Goal: Navigation & Orientation: Find specific page/section

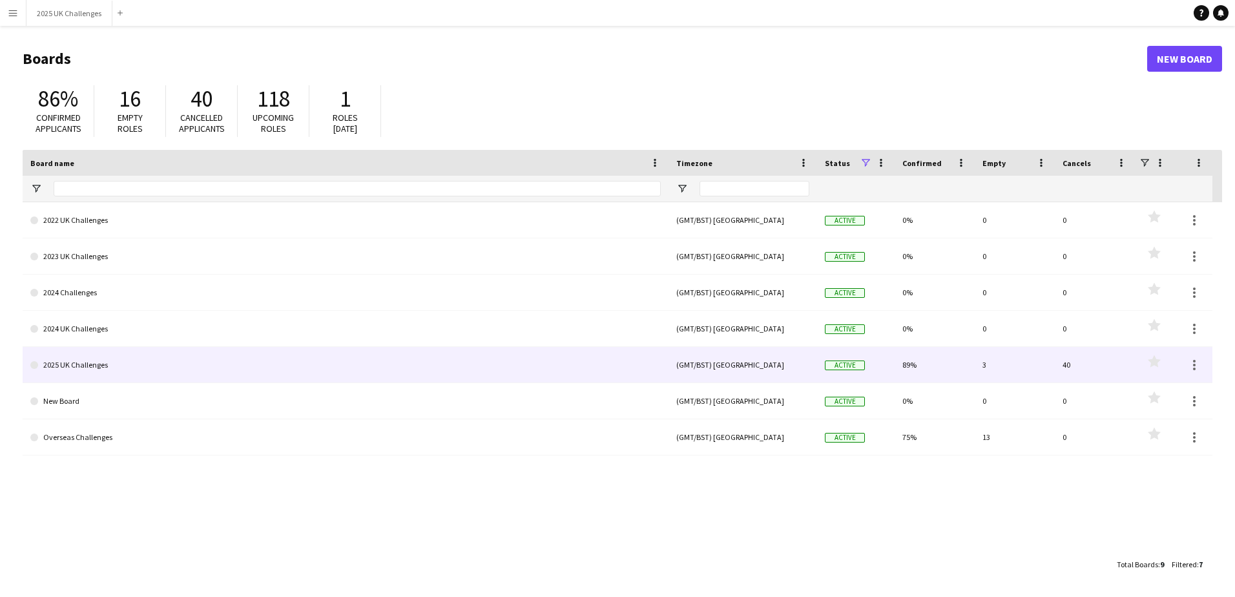
click at [84, 367] on link "2025 UK Challenges" at bounding box center [345, 365] width 630 height 36
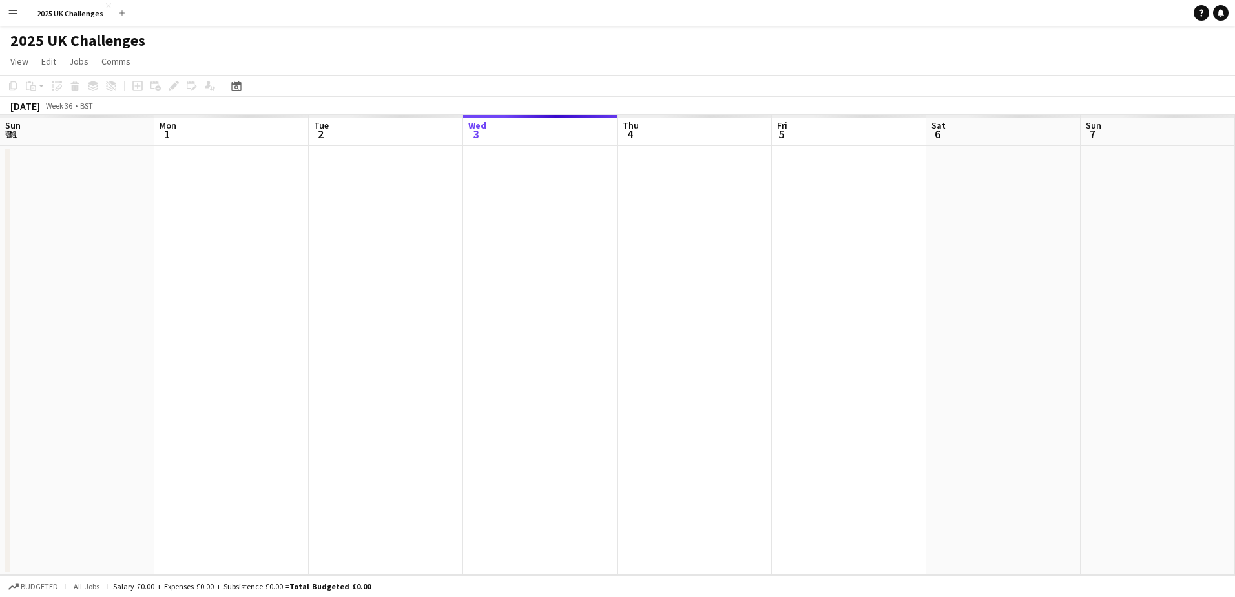
scroll to position [0, 309]
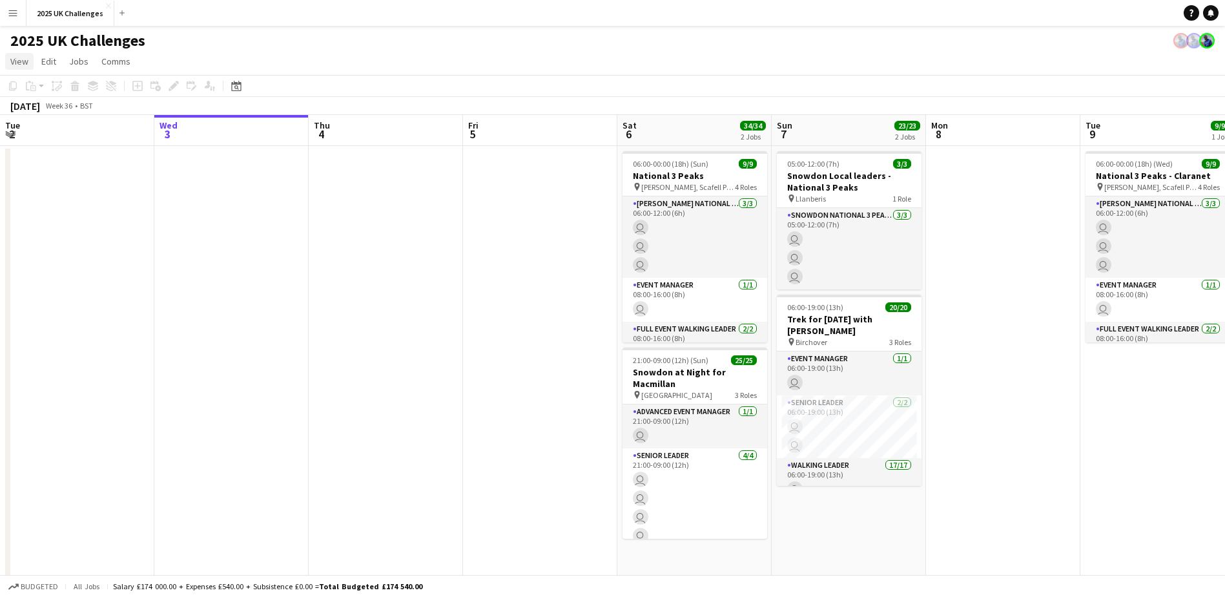
click at [23, 65] on span "View" at bounding box center [19, 62] width 18 height 12
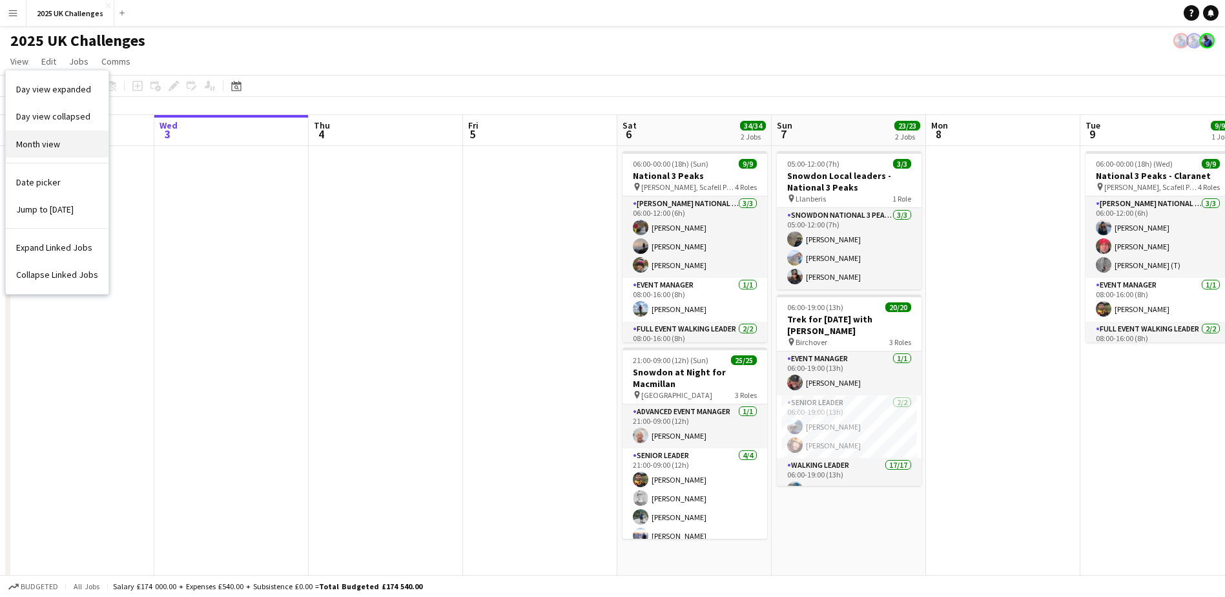
click at [34, 147] on span "Month view" at bounding box center [38, 144] width 44 height 12
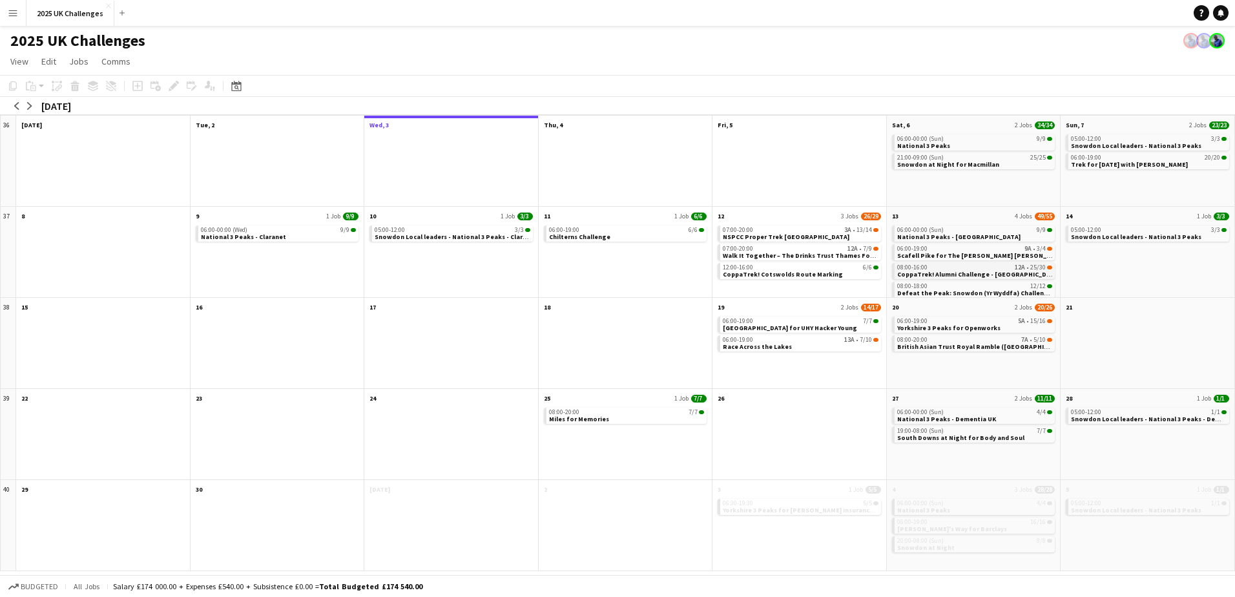
click at [929, 274] on span "CoppaTrek! Alumni Challenge - [GEOGRAPHIC_DATA]" at bounding box center [978, 274] width 163 height 8
click at [928, 235] on span "National 3 Peaks - [GEOGRAPHIC_DATA]" at bounding box center [958, 236] width 123 height 8
drag, startPoint x: 928, startPoint y: 235, endPoint x: 990, endPoint y: 236, distance: 62.0
click at [990, 236] on app-month-view-job-card "06:00-00:00 (Sun) 9/9 National 3 Peaks - [GEOGRAPHIC_DATA]" at bounding box center [973, 233] width 163 height 16
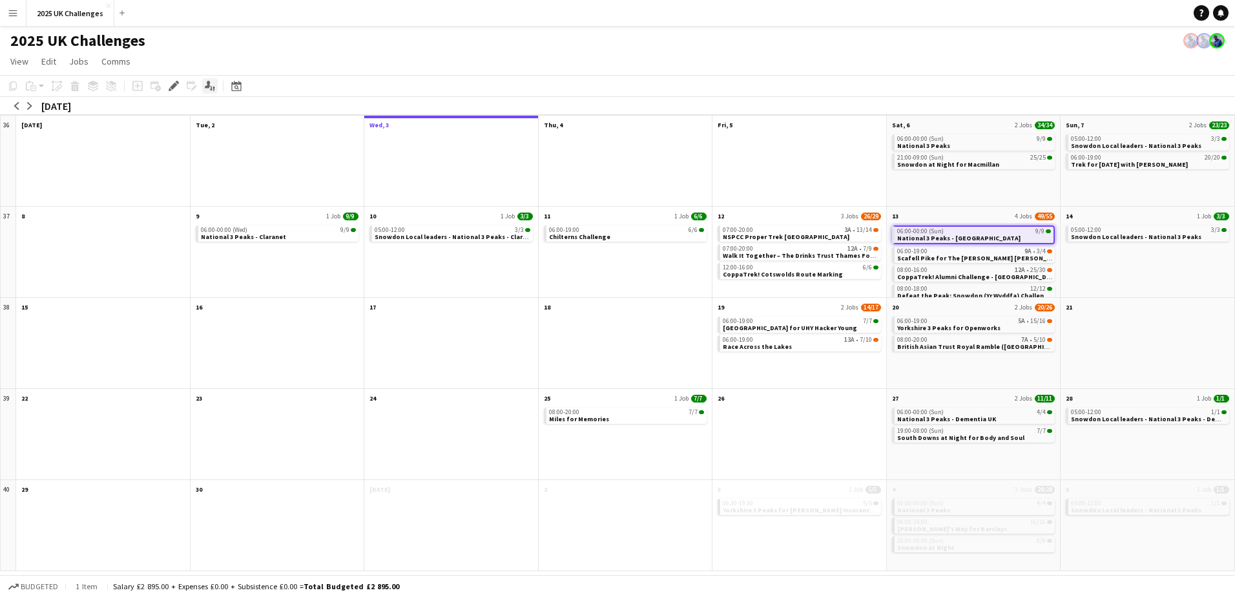
click at [209, 86] on icon at bounding box center [208, 84] width 6 height 7
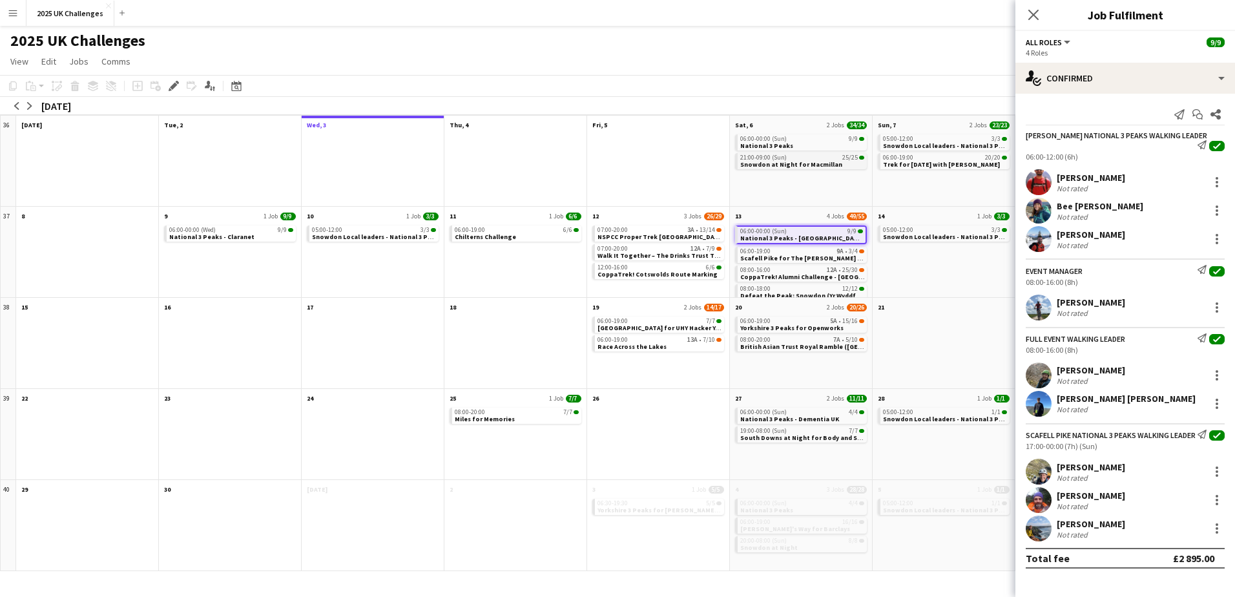
click at [766, 163] on span "Snowdon at Night for Macmillan" at bounding box center [791, 164] width 102 height 8
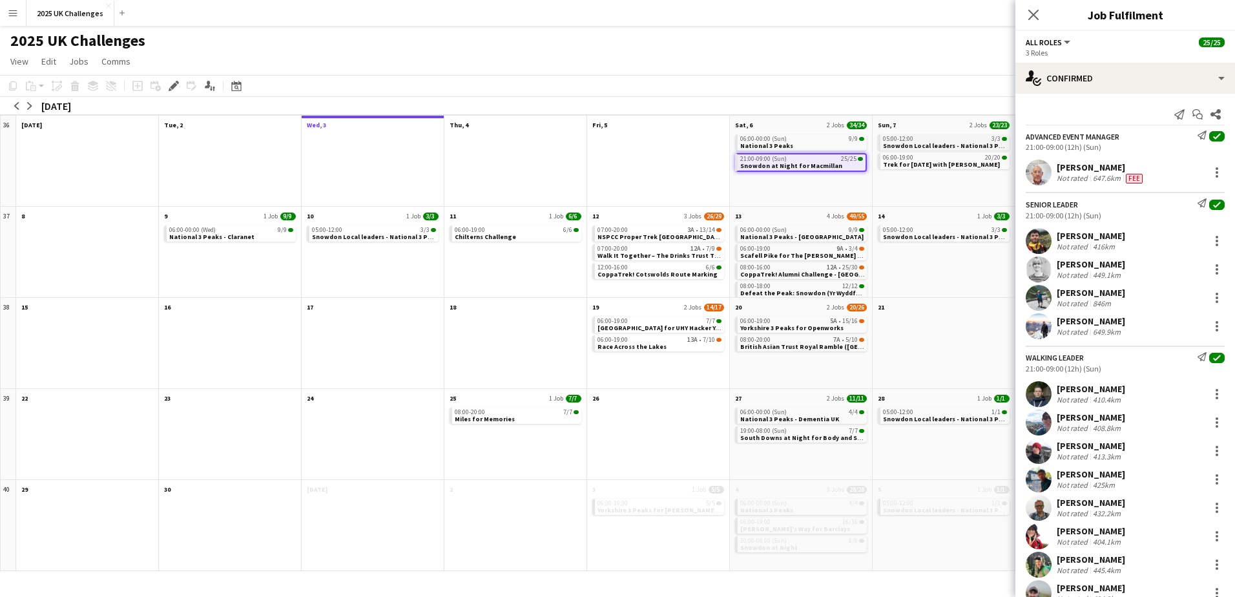
click at [917, 143] on span "Snowdon Local leaders - National 3 Peaks" at bounding box center [948, 145] width 130 height 8
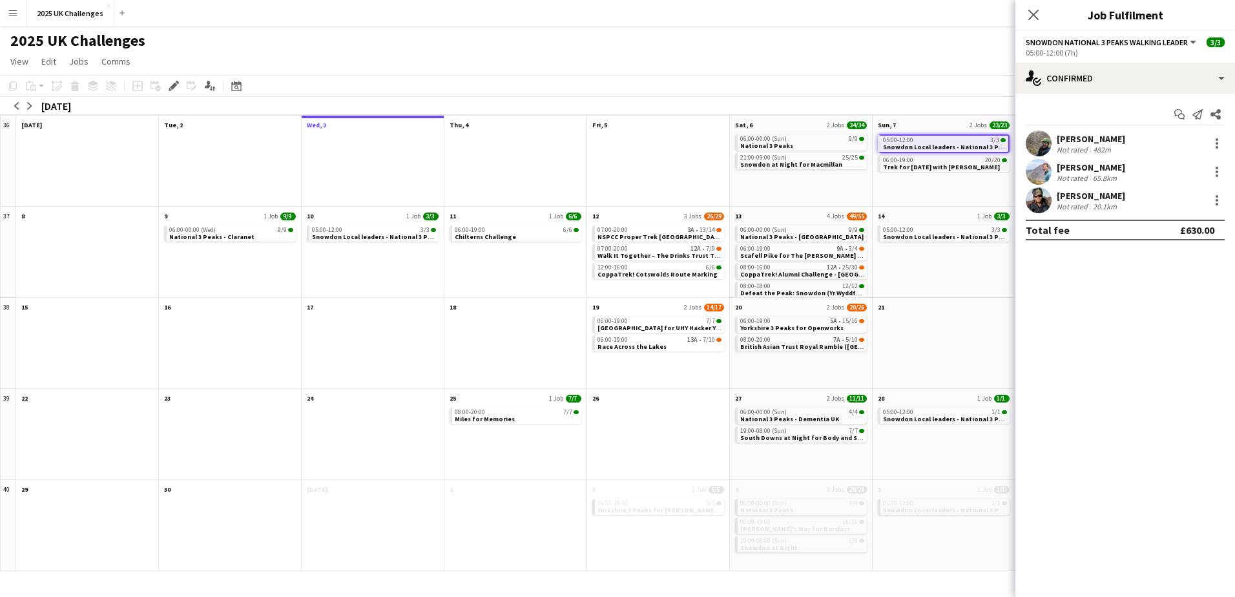
click at [903, 170] on span "Trek for [DATE] with [PERSON_NAME]" at bounding box center [941, 167] width 117 height 8
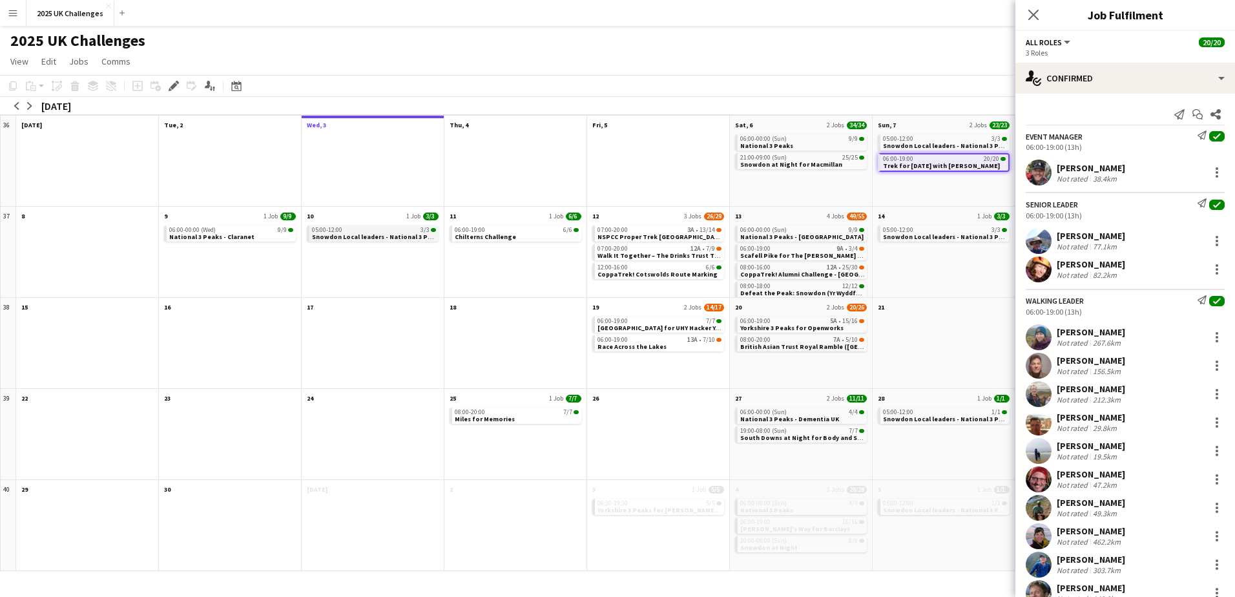
click at [354, 237] on span "Snowdon Local leaders - National 3 Peaks - Claranet" at bounding box center [393, 236] width 163 height 8
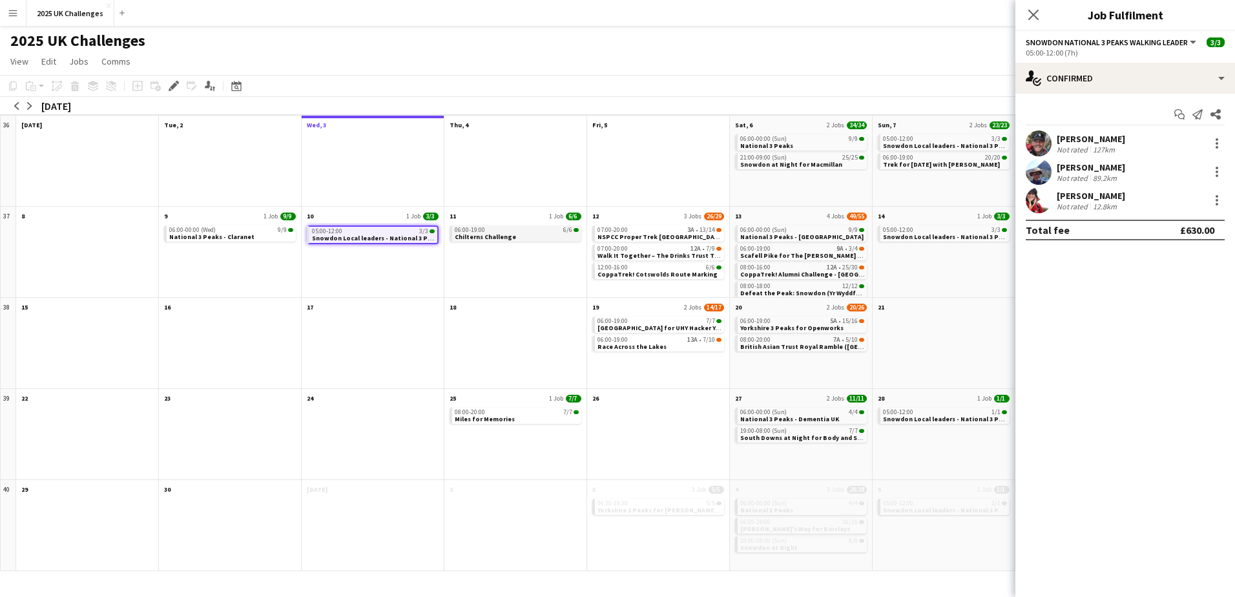
click at [483, 239] on span "Chilterns Challenge" at bounding box center [485, 236] width 61 height 8
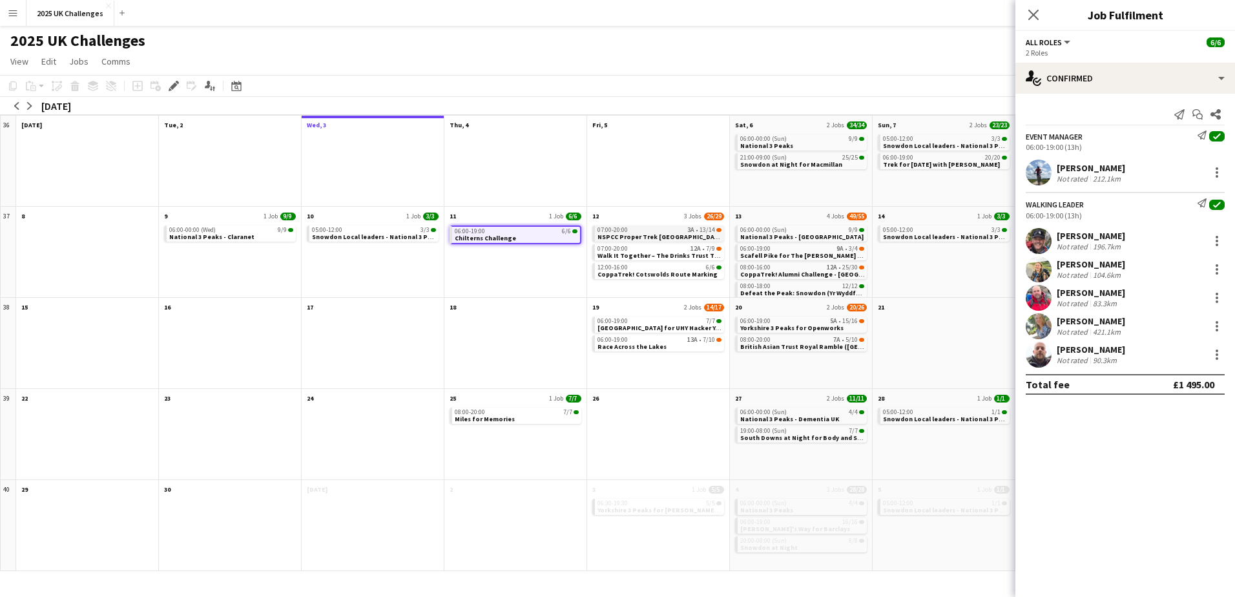
click at [636, 237] on span "NSPCC Proper Trek [GEOGRAPHIC_DATA]" at bounding box center [660, 236] width 127 height 8
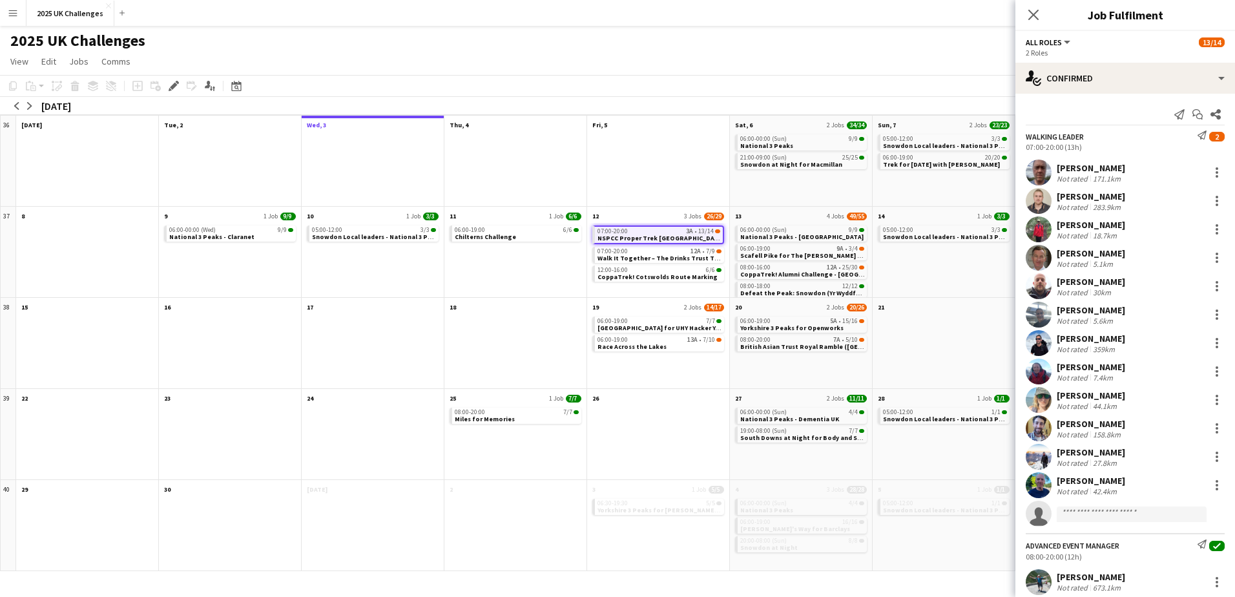
scroll to position [35, 0]
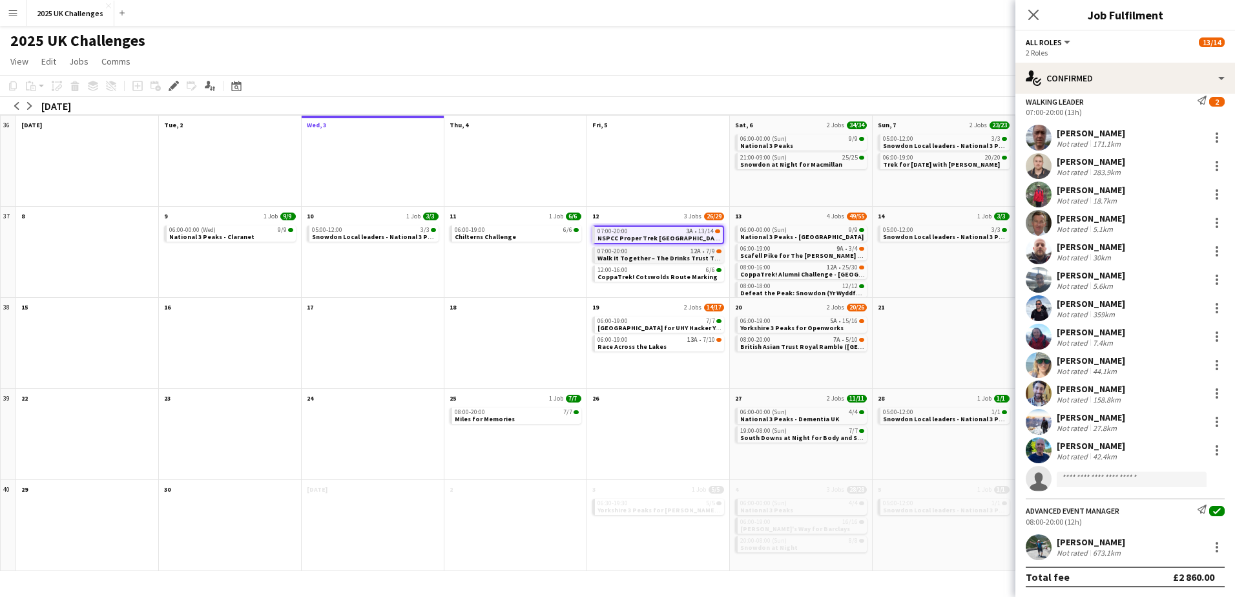
click at [636, 258] on span "Walk It Together – The Drinks Trust Thames Footpath Challenge" at bounding box center [698, 258] width 203 height 8
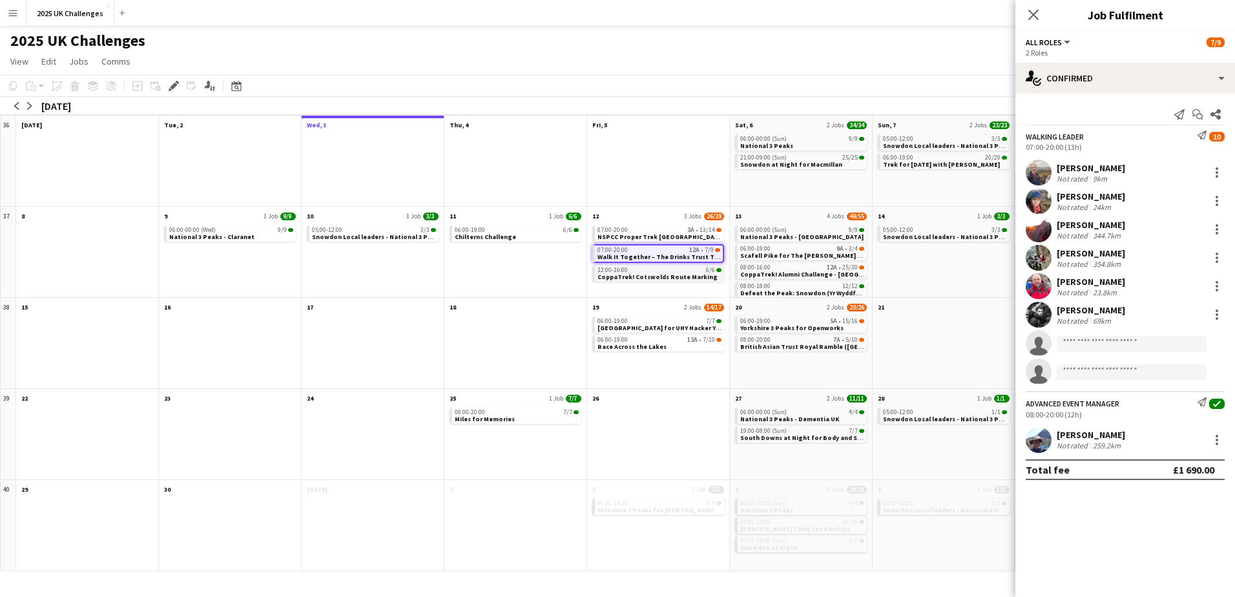
click at [650, 274] on span "CoppaTrek! Cotswolds Route Marking" at bounding box center [657, 276] width 120 height 8
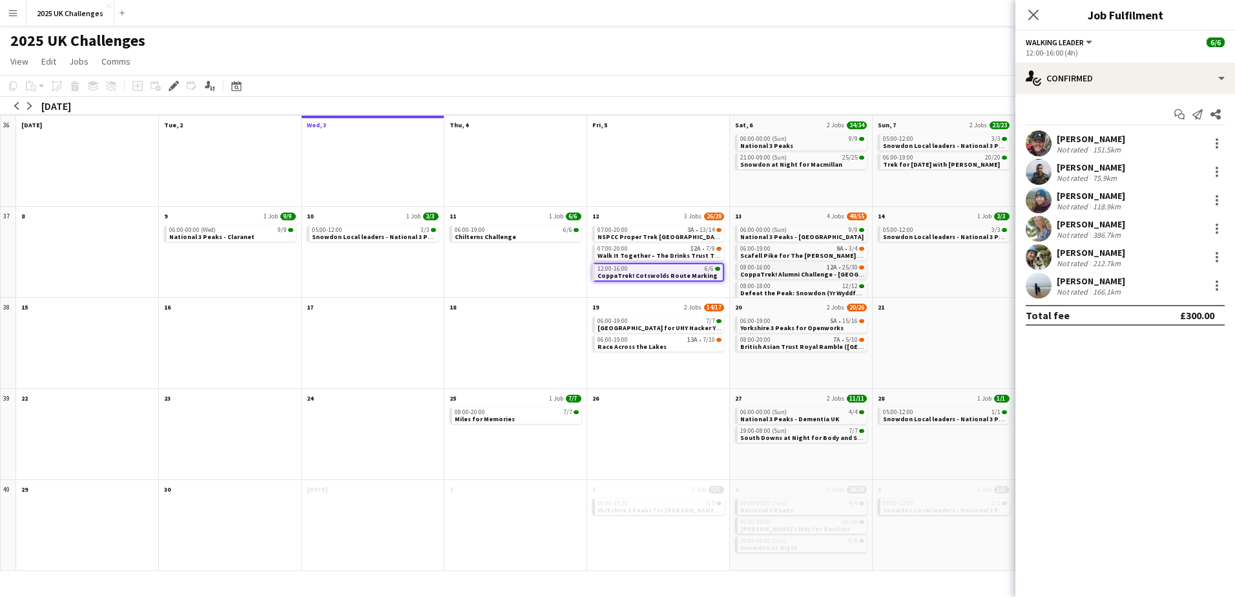
click at [774, 270] on span "CoppaTrek! Alumni Challenge - [GEOGRAPHIC_DATA]" at bounding box center [821, 274] width 163 height 8
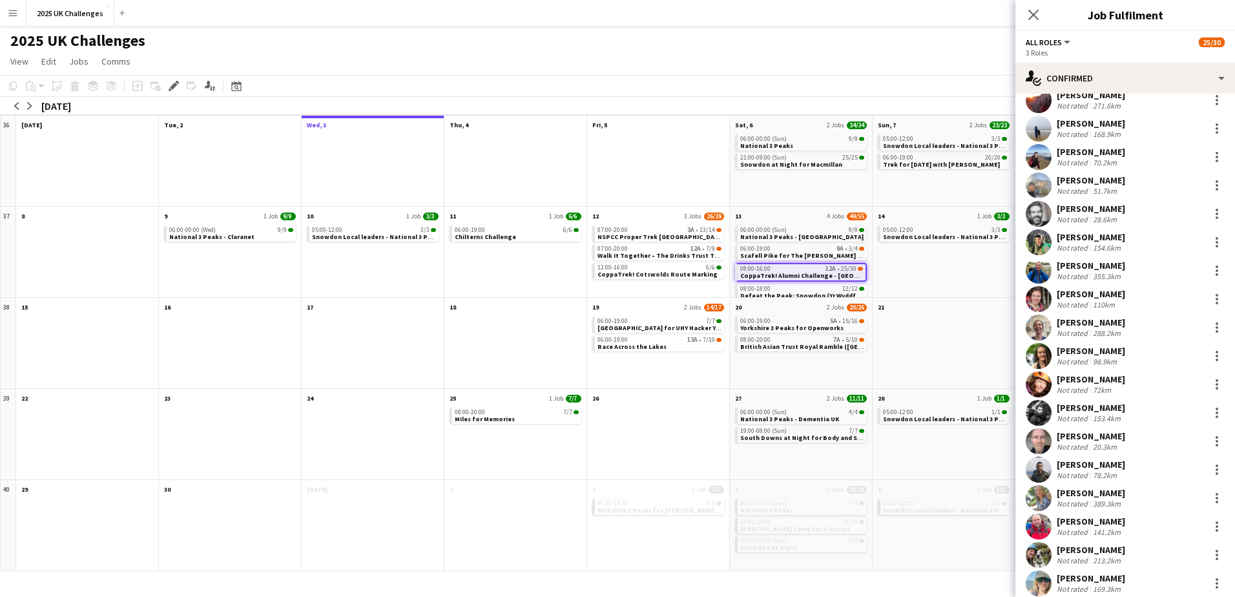
scroll to position [517, 0]
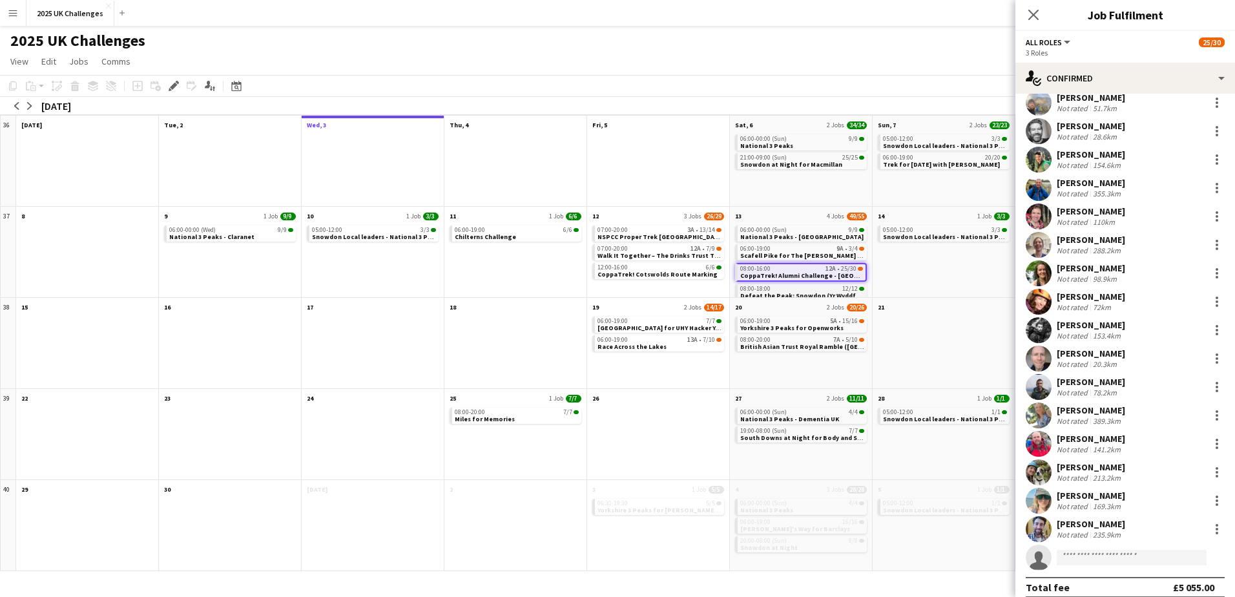
click at [796, 294] on span "Defeat the Peak: Snowdon (Yr Wyddfa) Challenge - [PERSON_NAME] [MEDICAL_DATA] S…" at bounding box center [885, 295] width 291 height 8
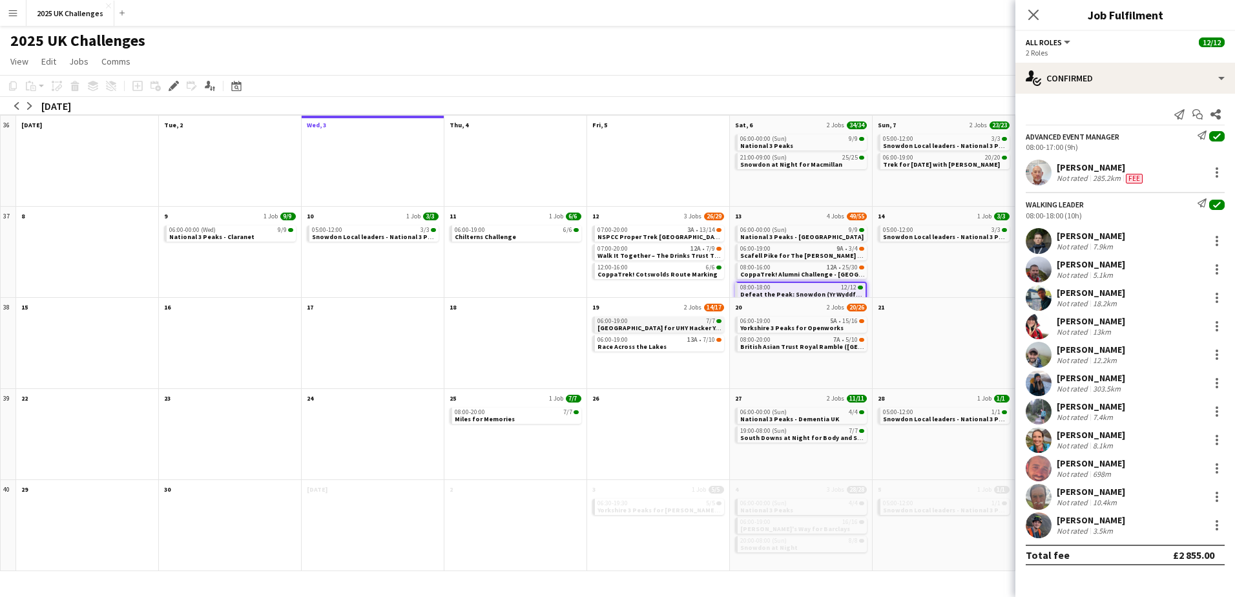
click at [634, 317] on app-month-view-job-card "06:00-19:00 7/7 [GEOGRAPHIC_DATA] for UHY Hacker Young" at bounding box center [658, 324] width 132 height 16
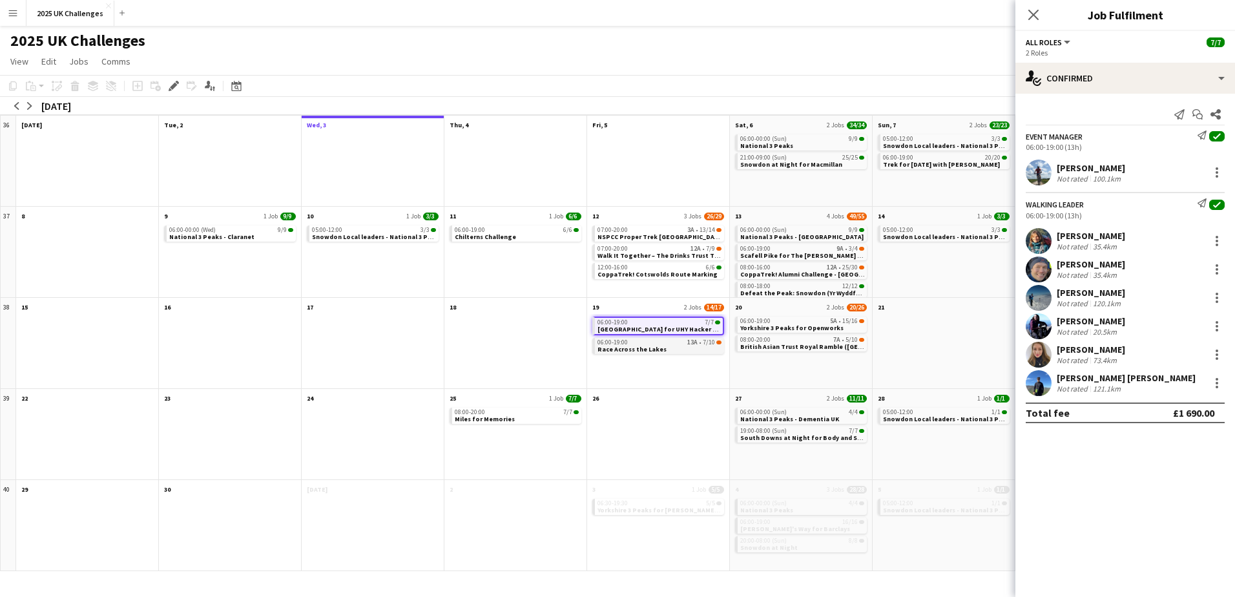
click at [636, 353] on span "Race Across the Lakes" at bounding box center [631, 349] width 69 height 8
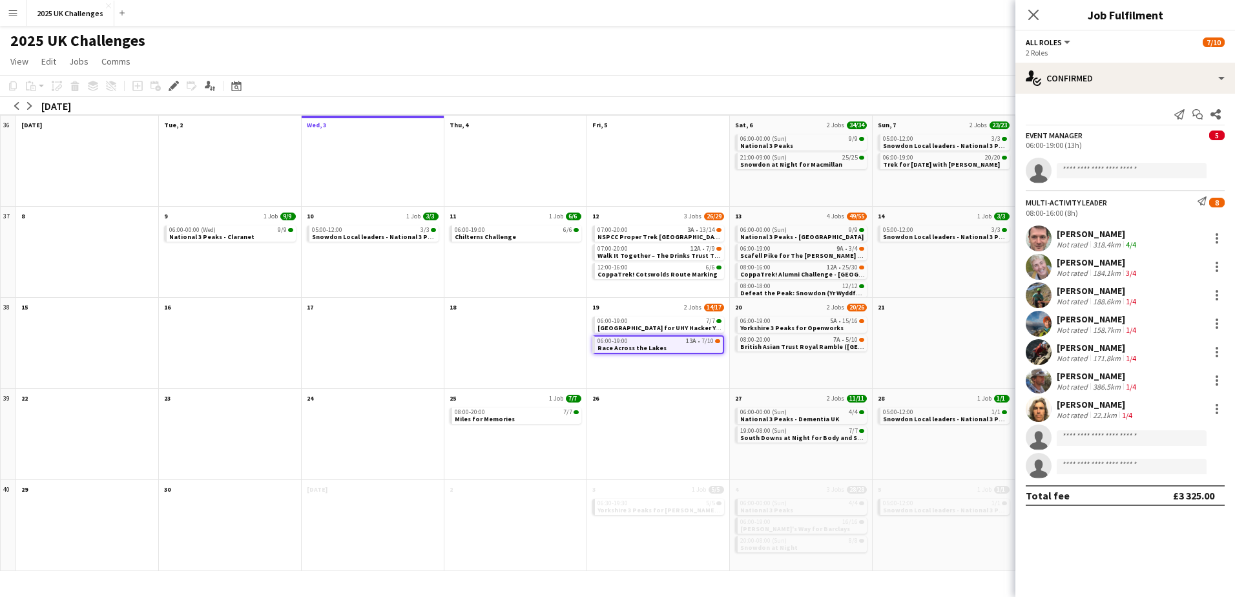
click at [1083, 320] on div "[PERSON_NAME]" at bounding box center [1097, 319] width 82 height 12
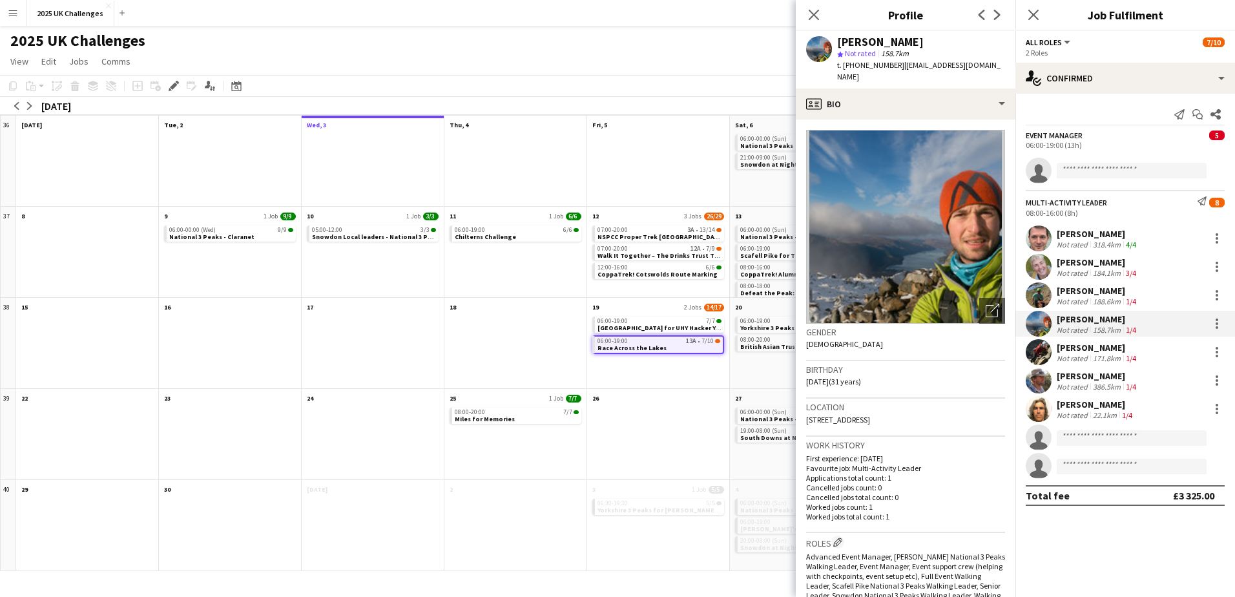
click at [1087, 234] on div "[PERSON_NAME]" at bounding box center [1097, 234] width 82 height 12
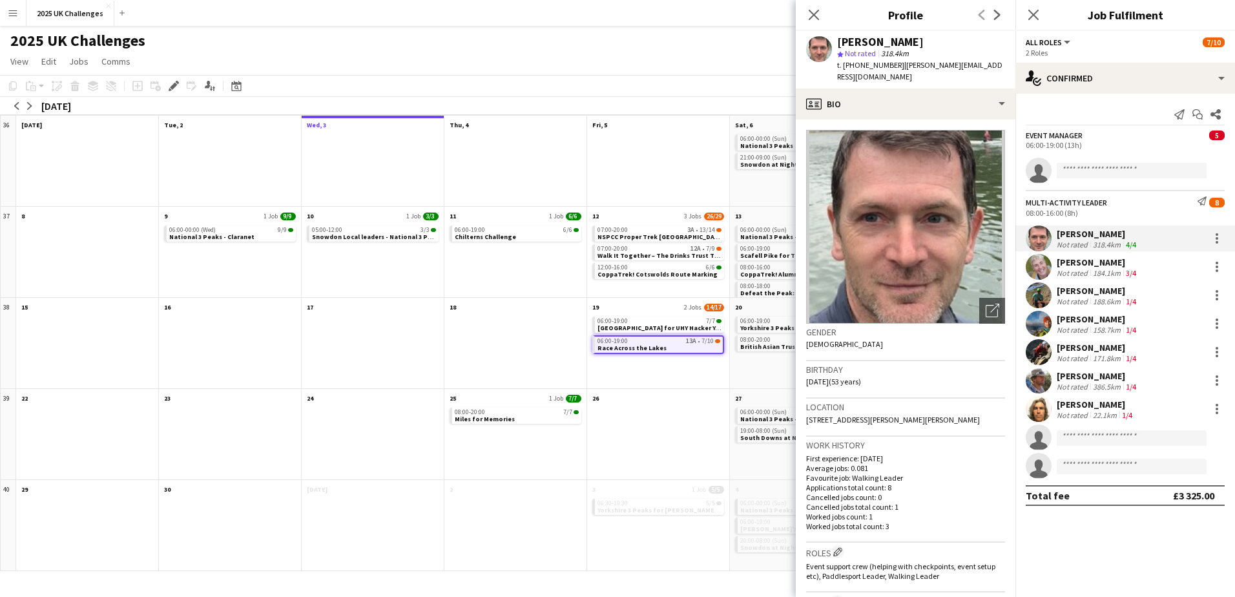
click at [1090, 265] on div "[PERSON_NAME]" at bounding box center [1097, 262] width 82 height 12
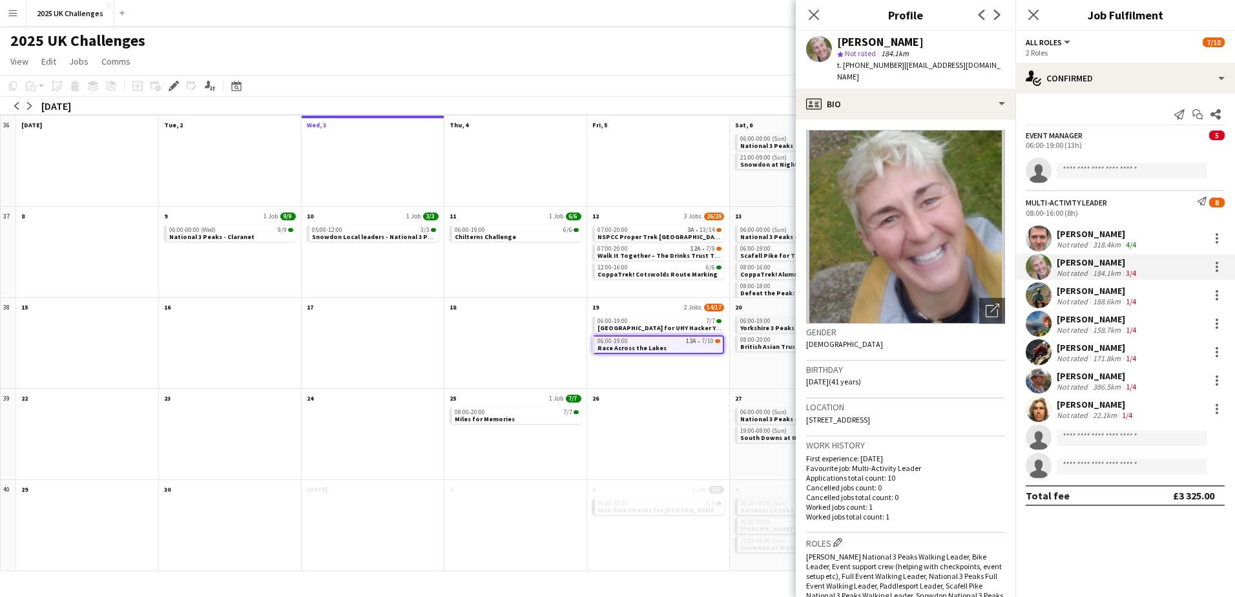
click at [765, 326] on span "Yorkshire 3 Peaks for Openworks" at bounding box center [791, 327] width 103 height 8
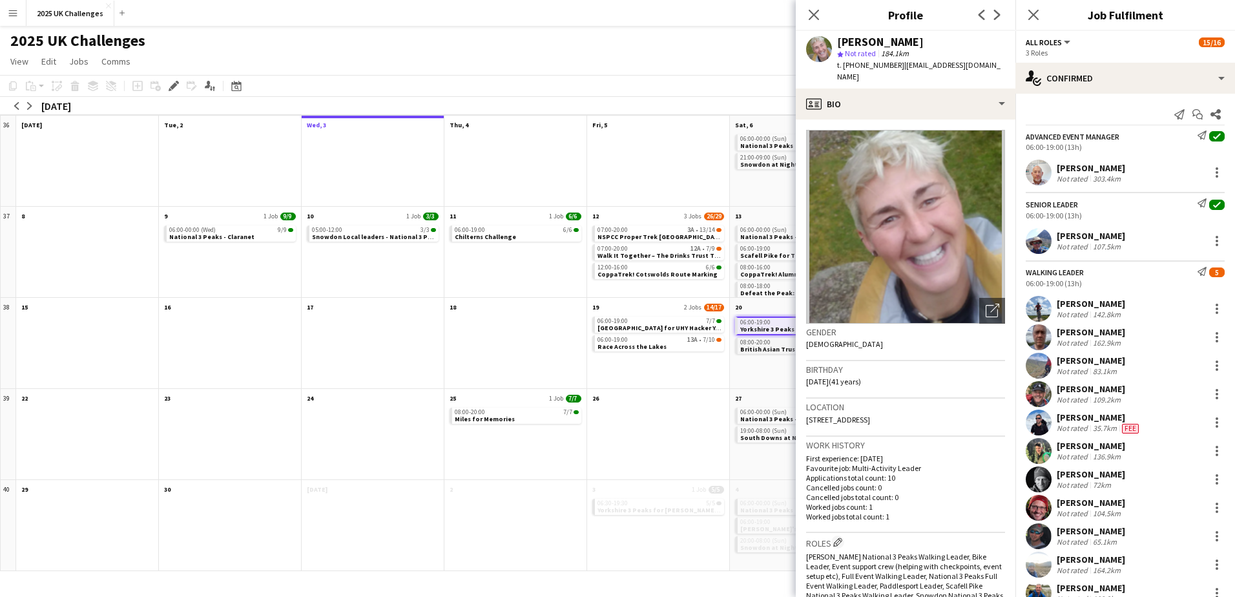
click at [756, 346] on span "British Asian Trust Royal Ramble ([GEOGRAPHIC_DATA])" at bounding box center [827, 349] width 174 height 8
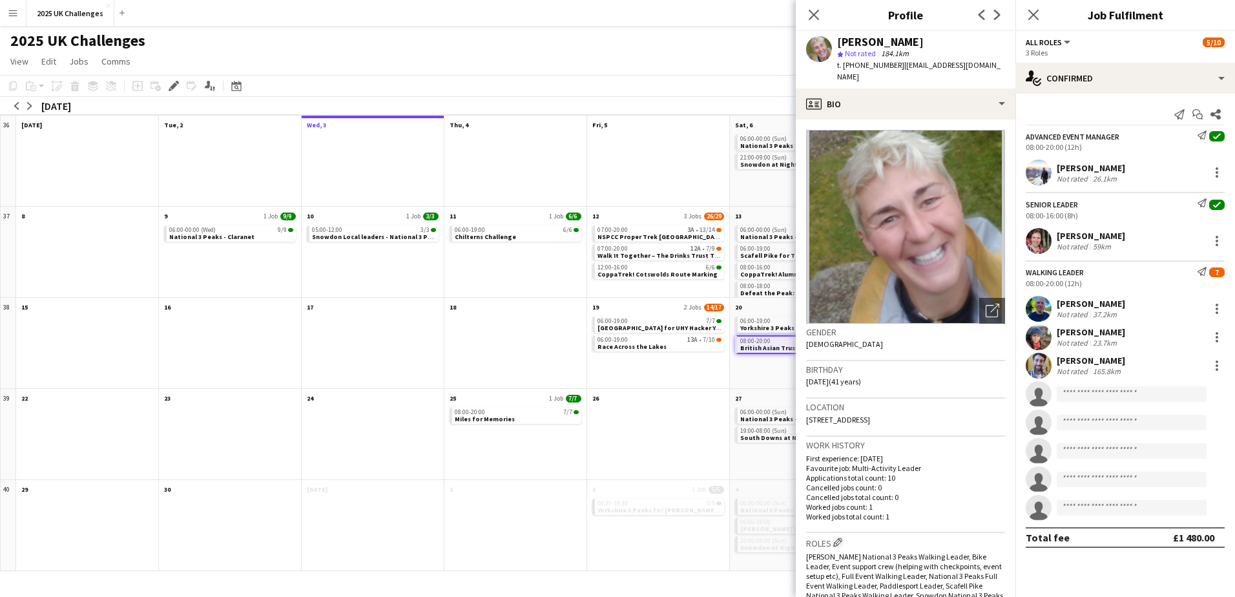
click at [1069, 334] on div "[PERSON_NAME]" at bounding box center [1090, 332] width 68 height 12
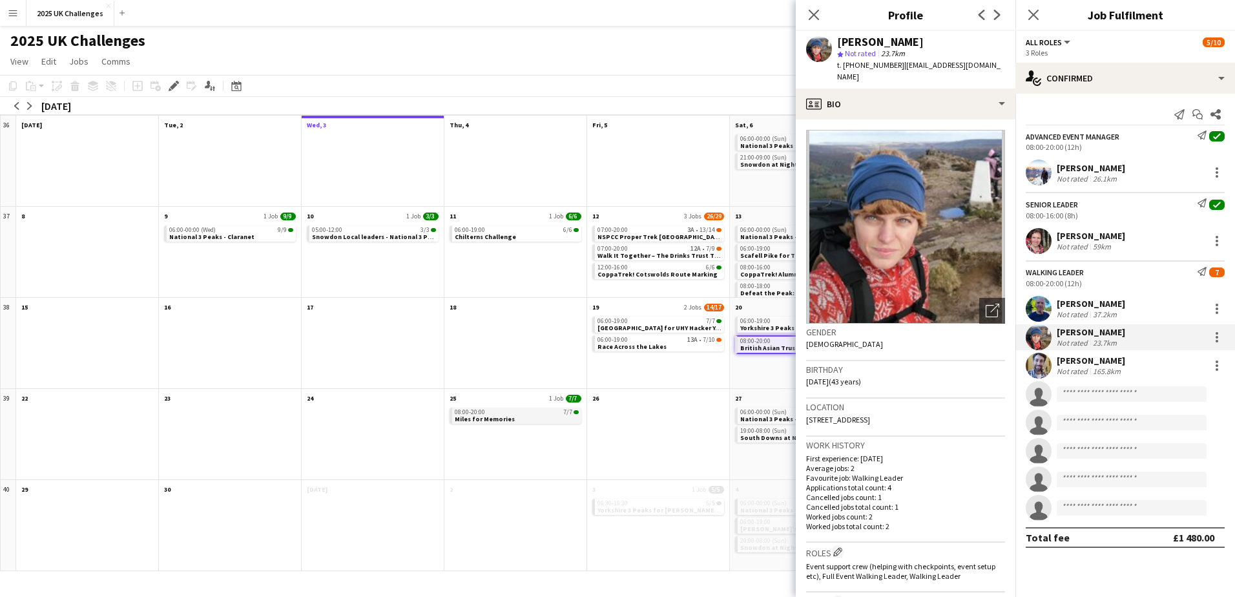
click at [498, 418] on span "Miles for Memories" at bounding box center [485, 419] width 60 height 8
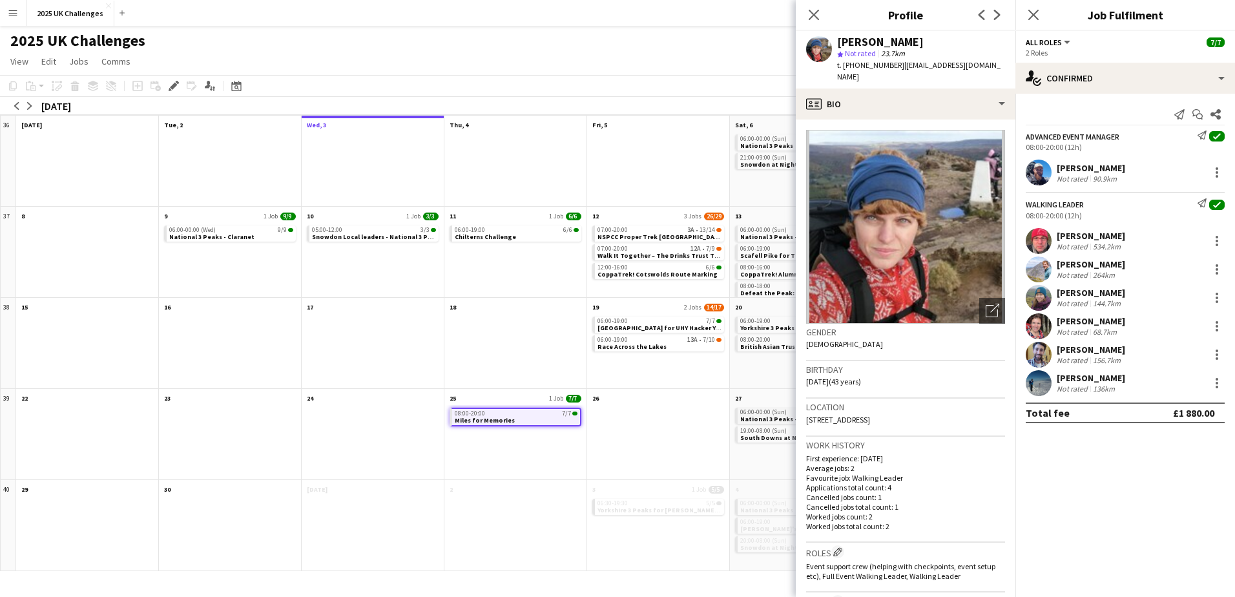
click at [764, 412] on span "06:00-00:00 (Sun)" at bounding box center [763, 412] width 46 height 6
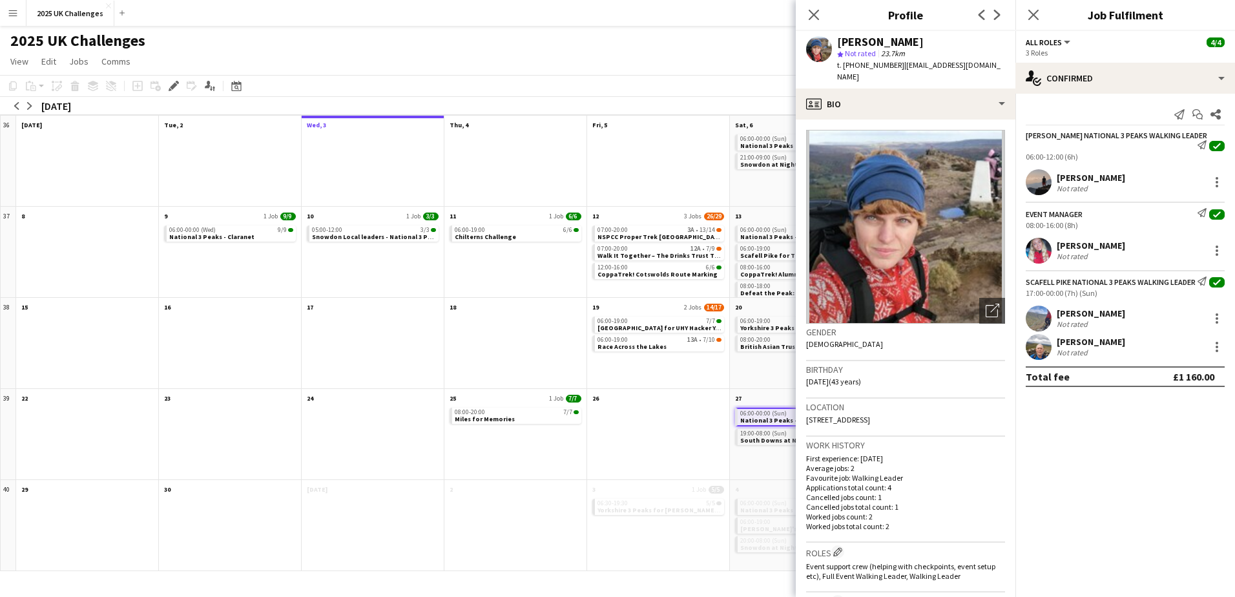
click at [768, 436] on span "South Downs at Night for Body and Soul" at bounding box center [803, 440] width 127 height 8
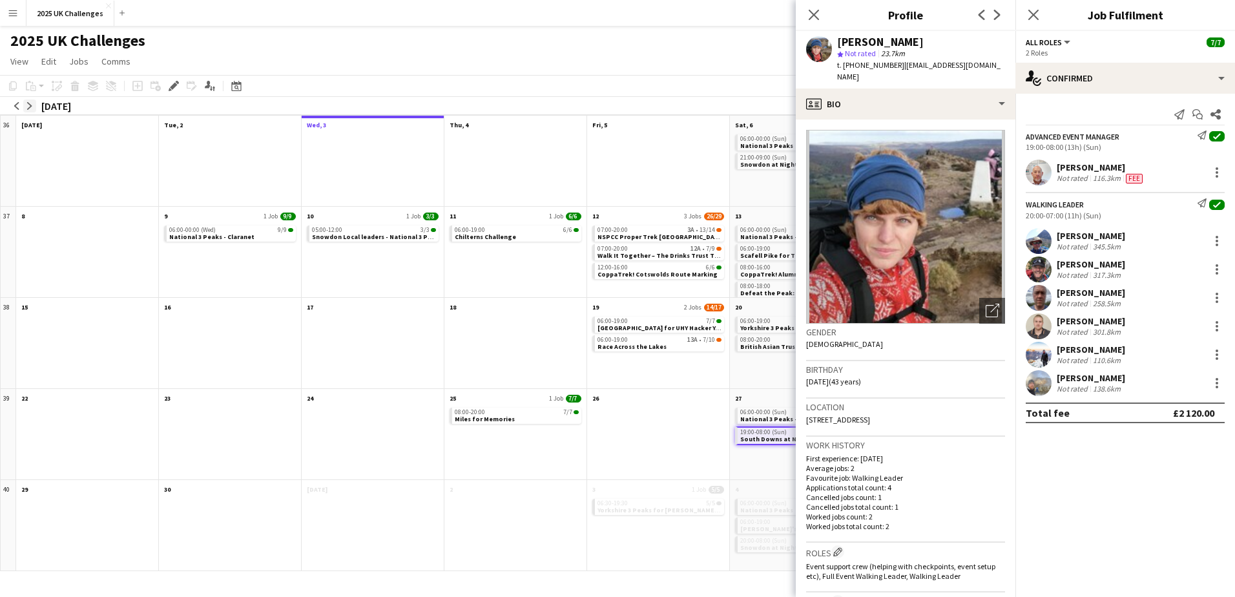
click at [28, 109] on app-icon "arrow-right" at bounding box center [30, 106] width 8 height 8
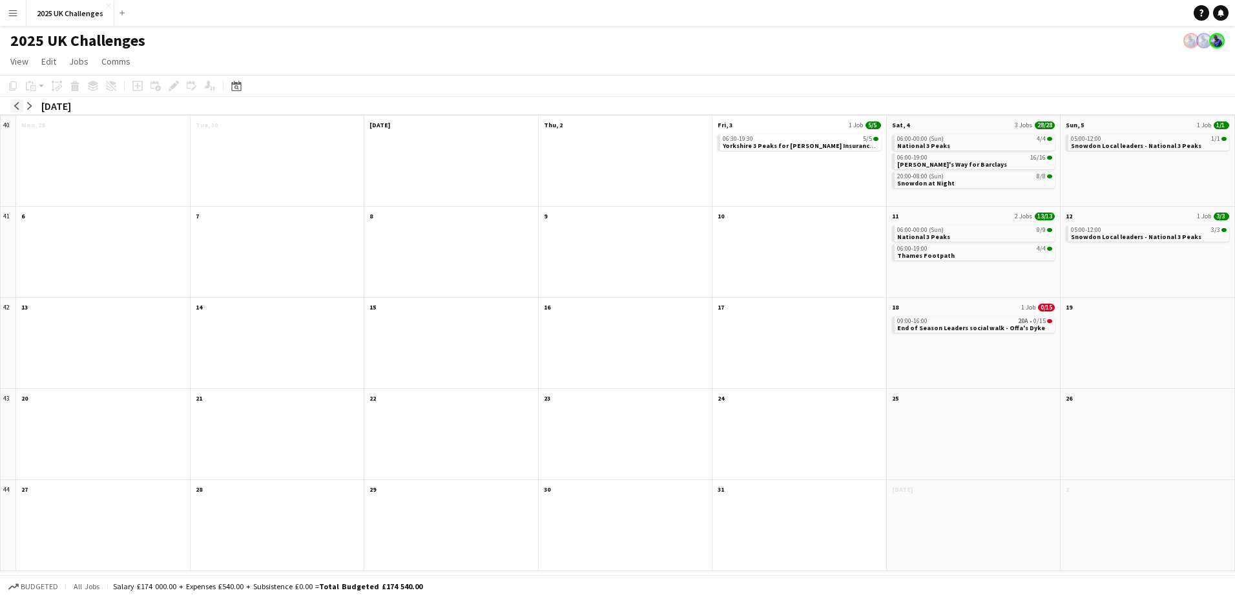
click at [15, 105] on app-icon "arrow-left" at bounding box center [17, 106] width 8 height 8
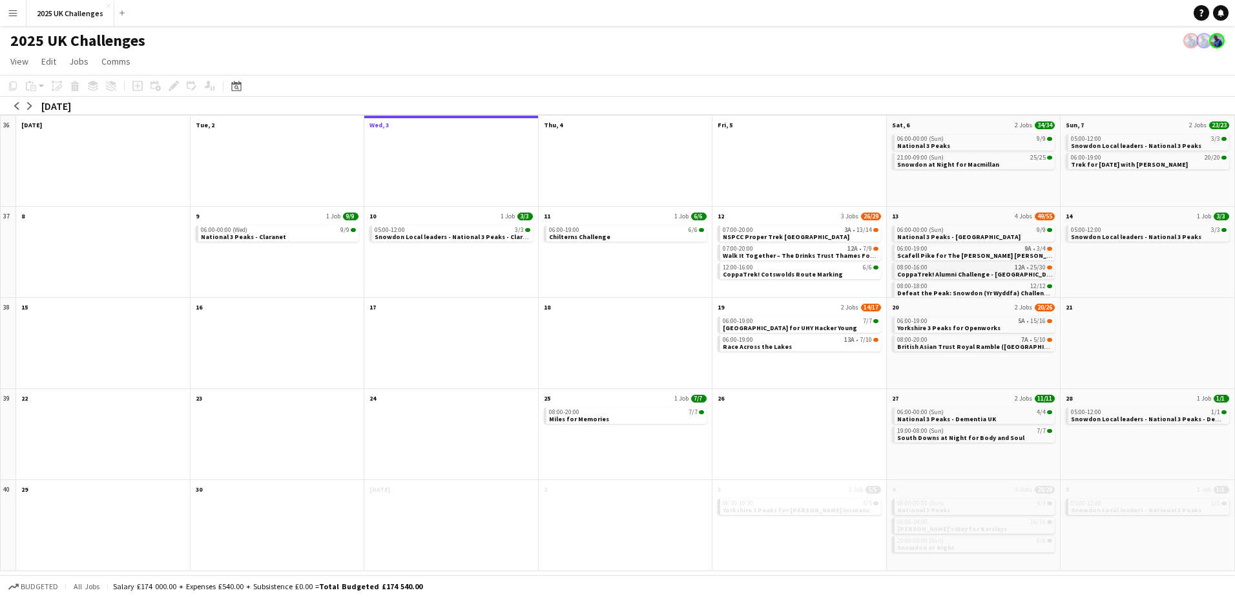
click at [945, 272] on span "CoppaTrek! Alumni Challenge - [GEOGRAPHIC_DATA]" at bounding box center [978, 274] width 163 height 8
click at [207, 88] on icon at bounding box center [208, 84] width 6 height 7
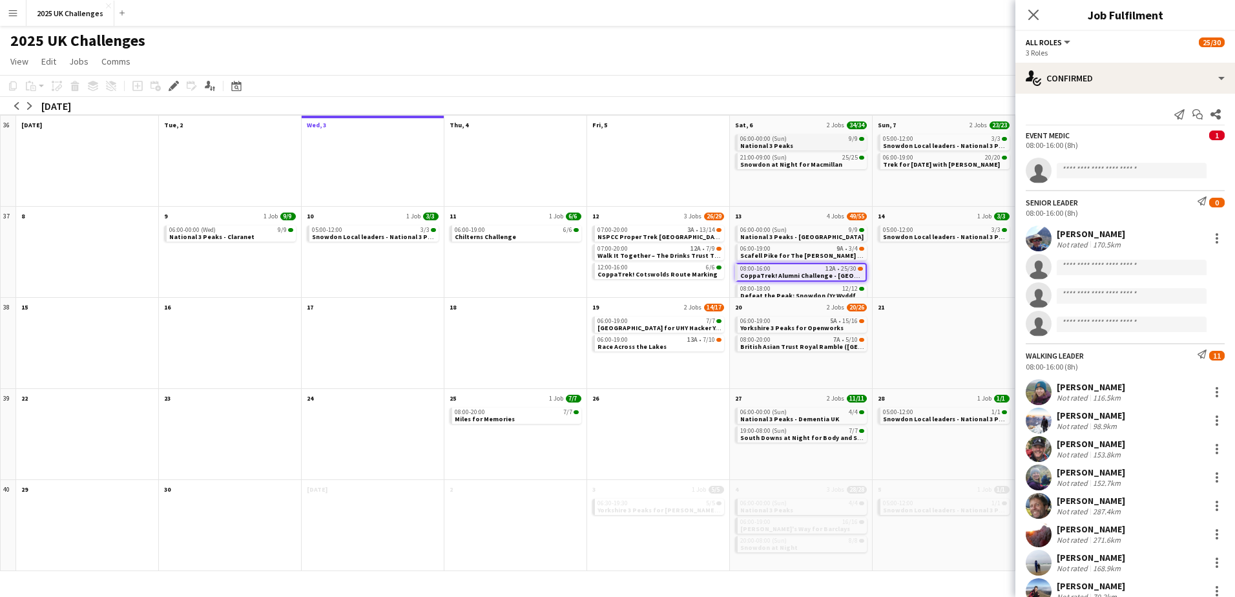
click at [755, 144] on span "National 3 Peaks" at bounding box center [766, 145] width 53 height 8
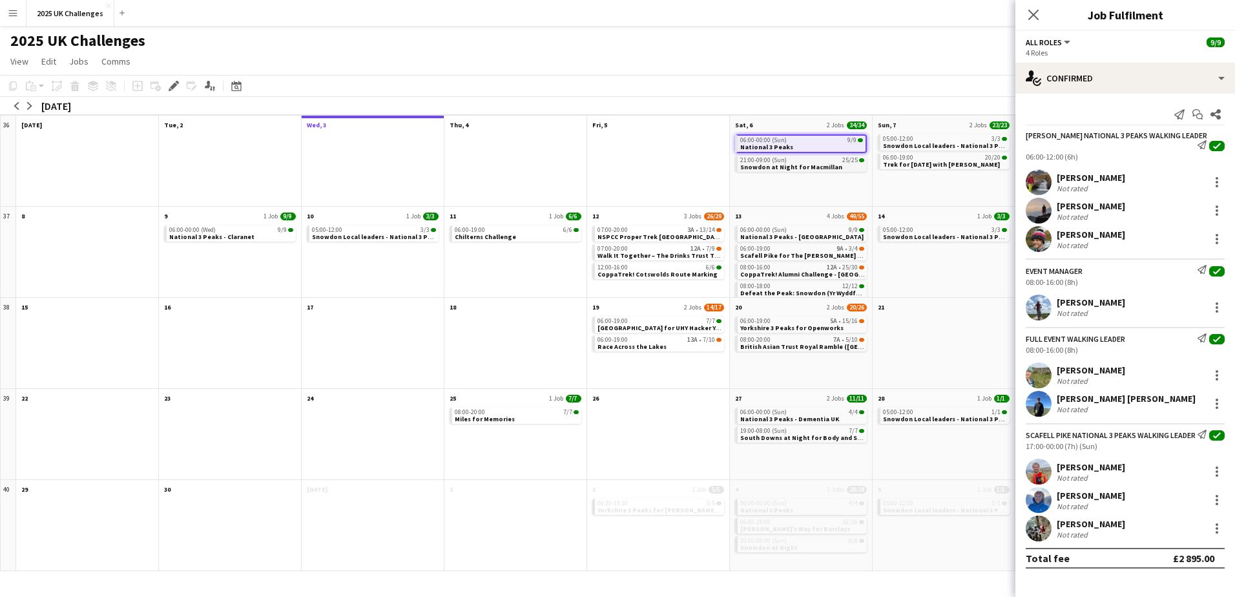
click at [762, 167] on span "Snowdon at Night for Macmillan" at bounding box center [791, 167] width 102 height 8
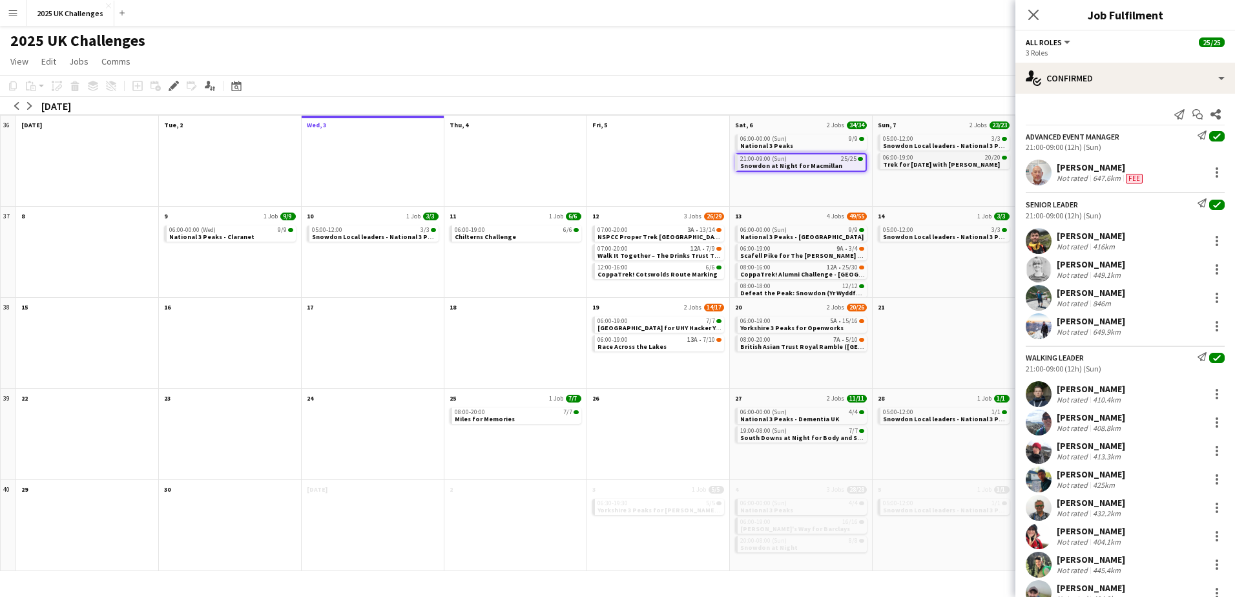
click at [890, 164] on span "Trek for [DATE] with [PERSON_NAME]" at bounding box center [941, 164] width 117 height 8
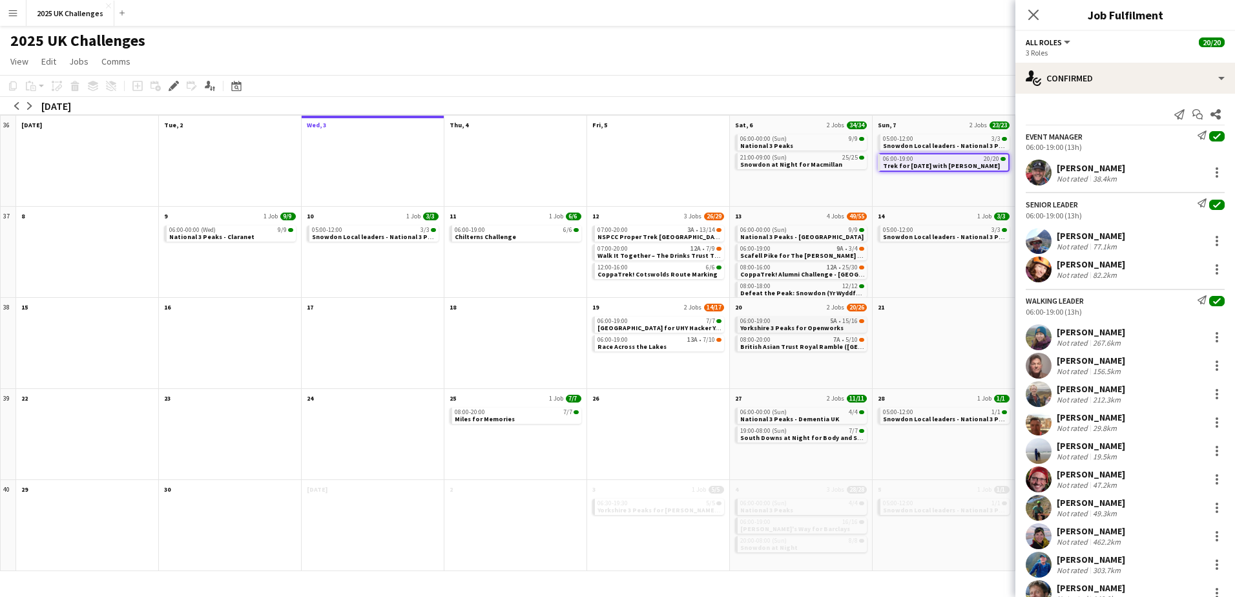
click at [778, 325] on span "Yorkshire 3 Peaks for Openworks" at bounding box center [791, 327] width 103 height 8
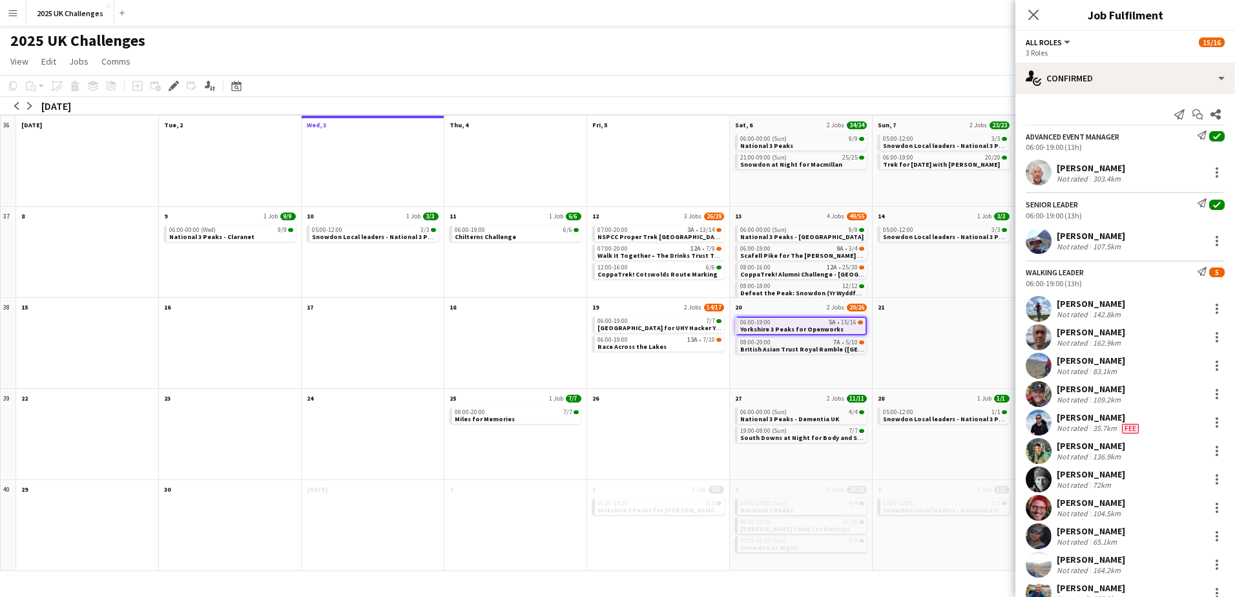
click at [770, 346] on span "British Asian Trust Royal Ramble ([GEOGRAPHIC_DATA])" at bounding box center [827, 349] width 174 height 8
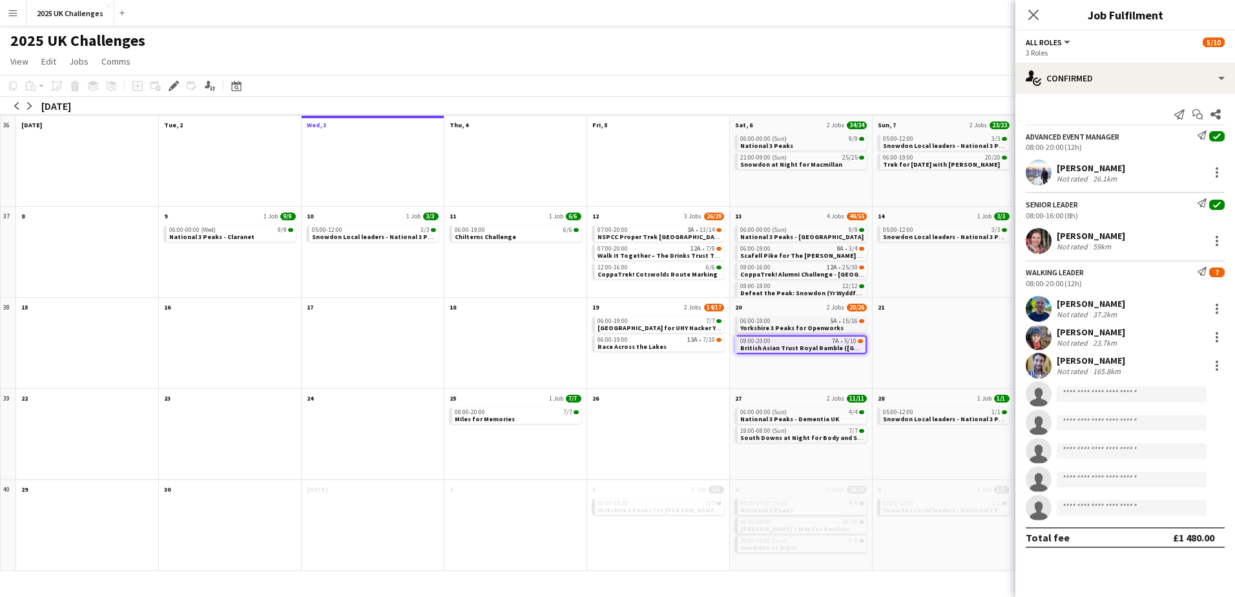
click at [763, 327] on span "Yorkshire 3 Peaks for Openworks" at bounding box center [791, 327] width 103 height 8
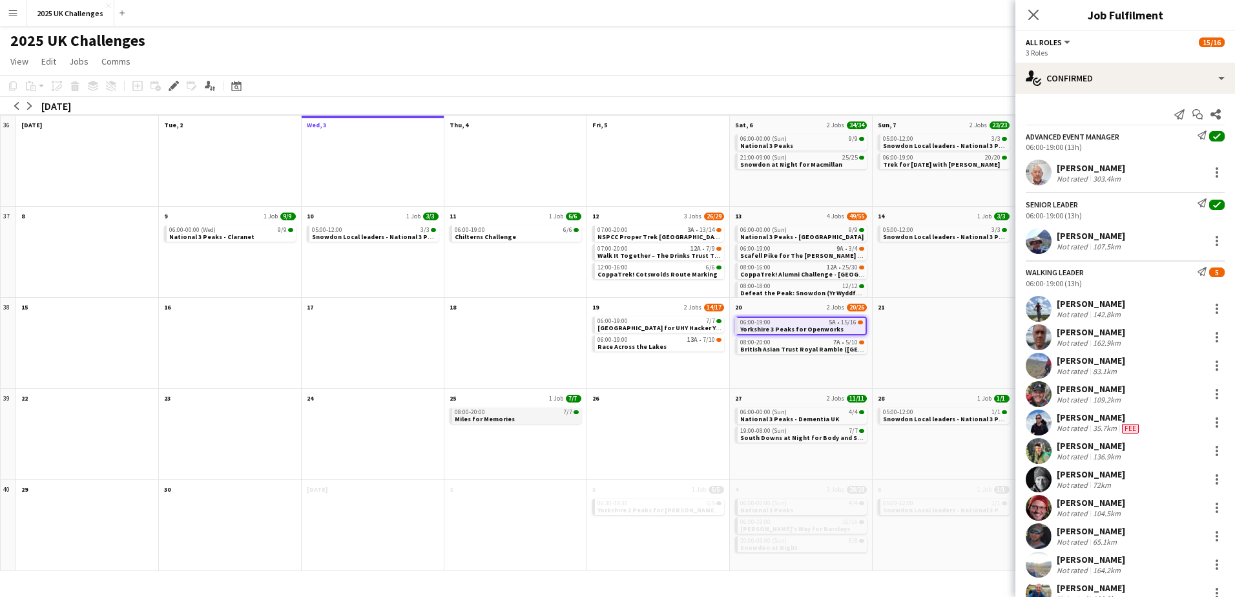
click at [491, 418] on span "Miles for Memories" at bounding box center [485, 419] width 60 height 8
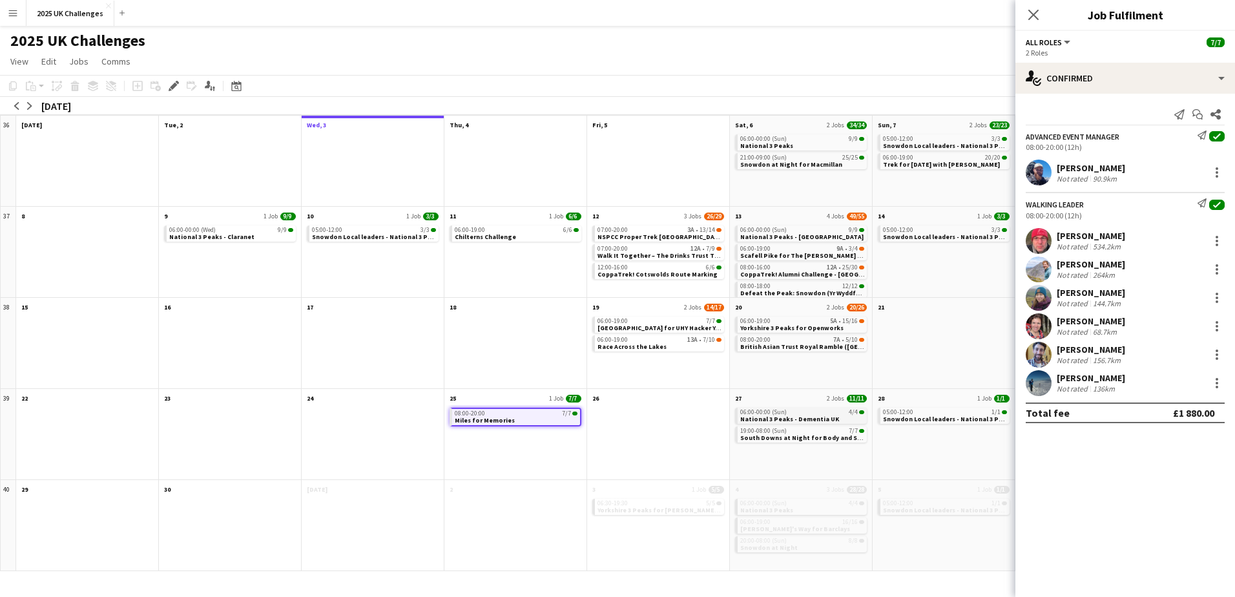
click at [781, 416] on span "National 3 Peaks - Dementia UK" at bounding box center [789, 419] width 99 height 8
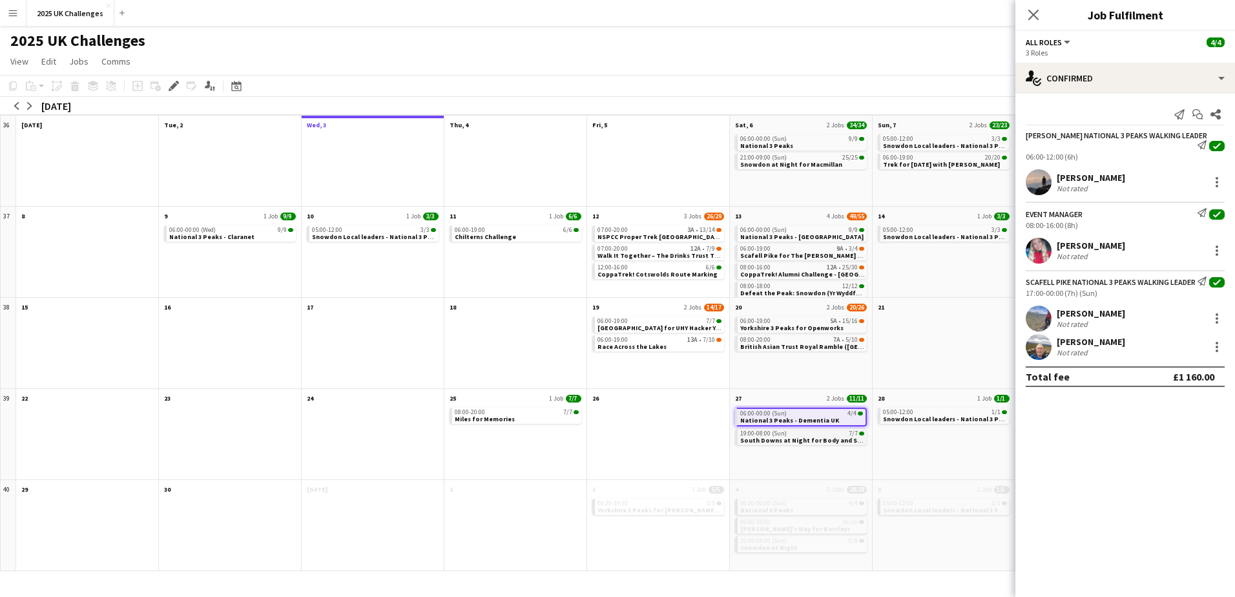
click at [789, 440] on span "South Downs at Night for Body and Soul" at bounding box center [803, 440] width 127 height 8
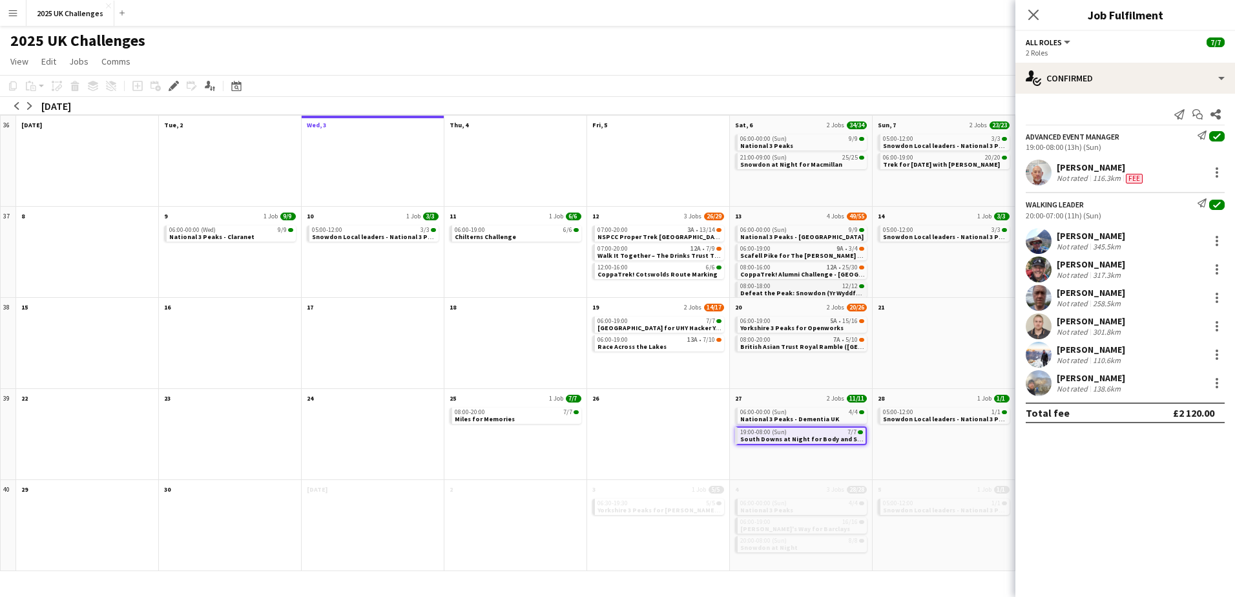
click at [769, 291] on span "Defeat the Peak: Snowdon (Yr Wyddfa) Challenge - [PERSON_NAME] [MEDICAL_DATA] S…" at bounding box center [885, 293] width 291 height 8
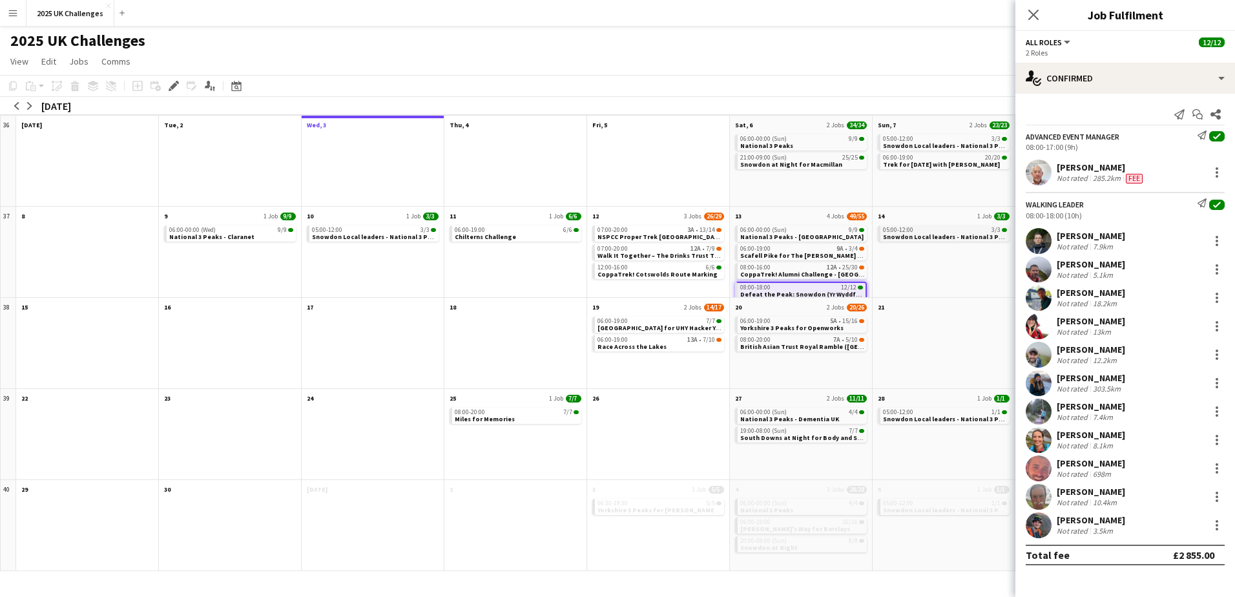
click at [926, 236] on span "Snowdon Local leaders - National 3 Peaks" at bounding box center [948, 236] width 130 height 8
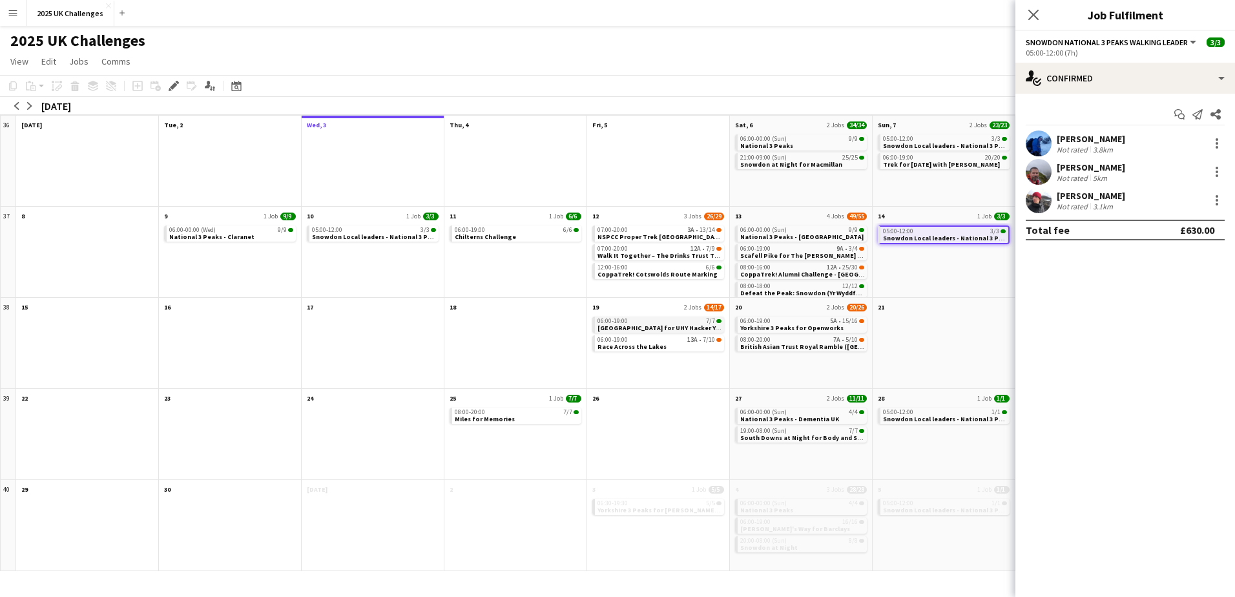
click at [673, 324] on span "[GEOGRAPHIC_DATA] for UHY Hacker Young" at bounding box center [664, 327] width 134 height 8
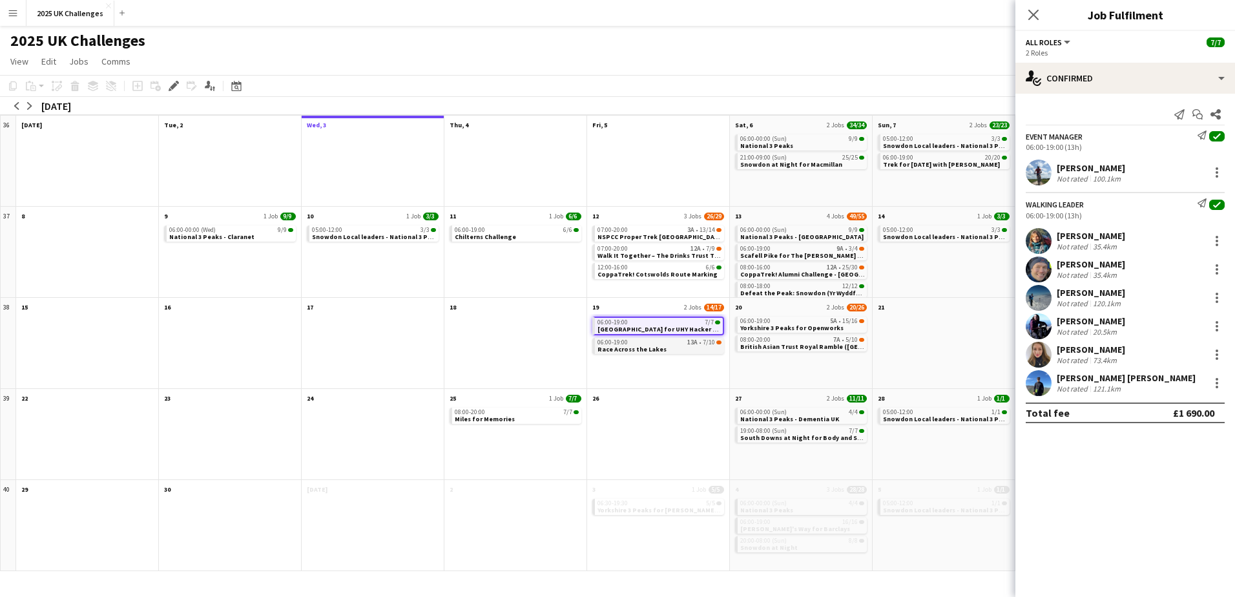
click at [659, 342] on div "06:00-19:00 13A • 7/10" at bounding box center [659, 342] width 124 height 6
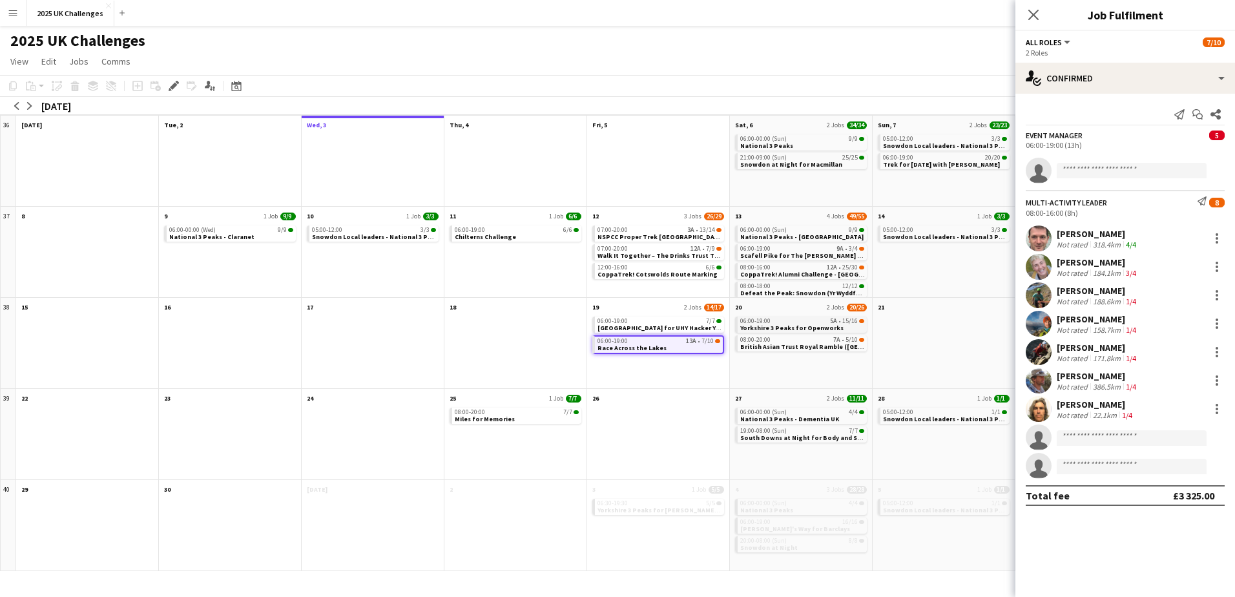
click at [774, 324] on span "Yorkshire 3 Peaks for Openworks" at bounding box center [791, 327] width 103 height 8
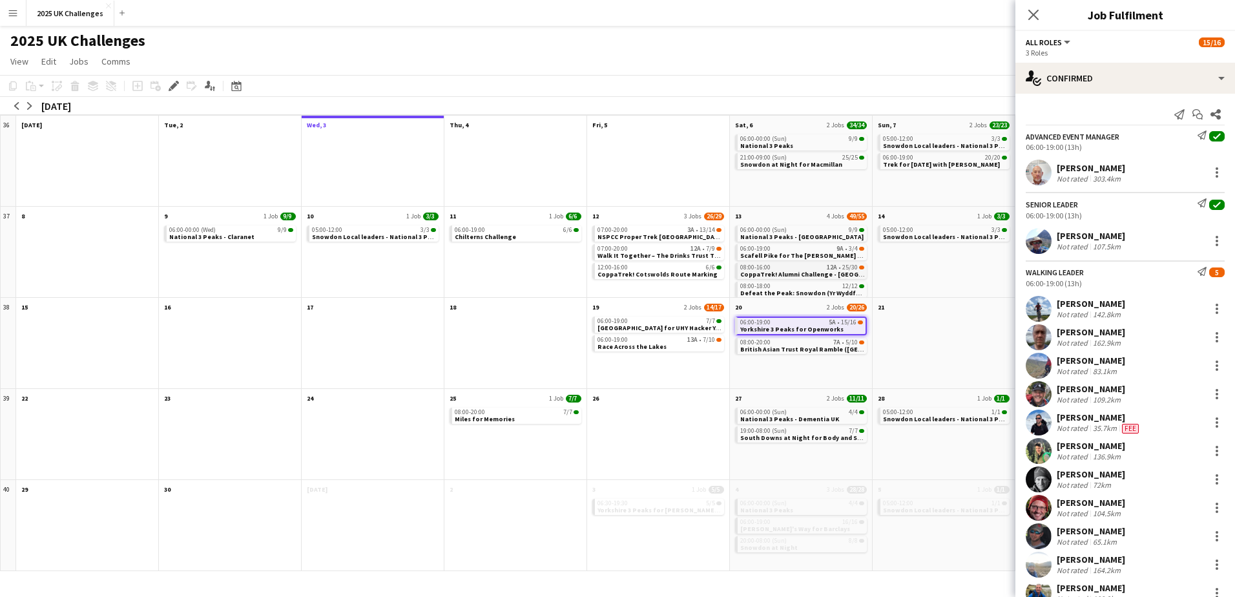
click at [768, 272] on span "CoppaTrek! Alumni Challenge - [GEOGRAPHIC_DATA]" at bounding box center [821, 274] width 163 height 8
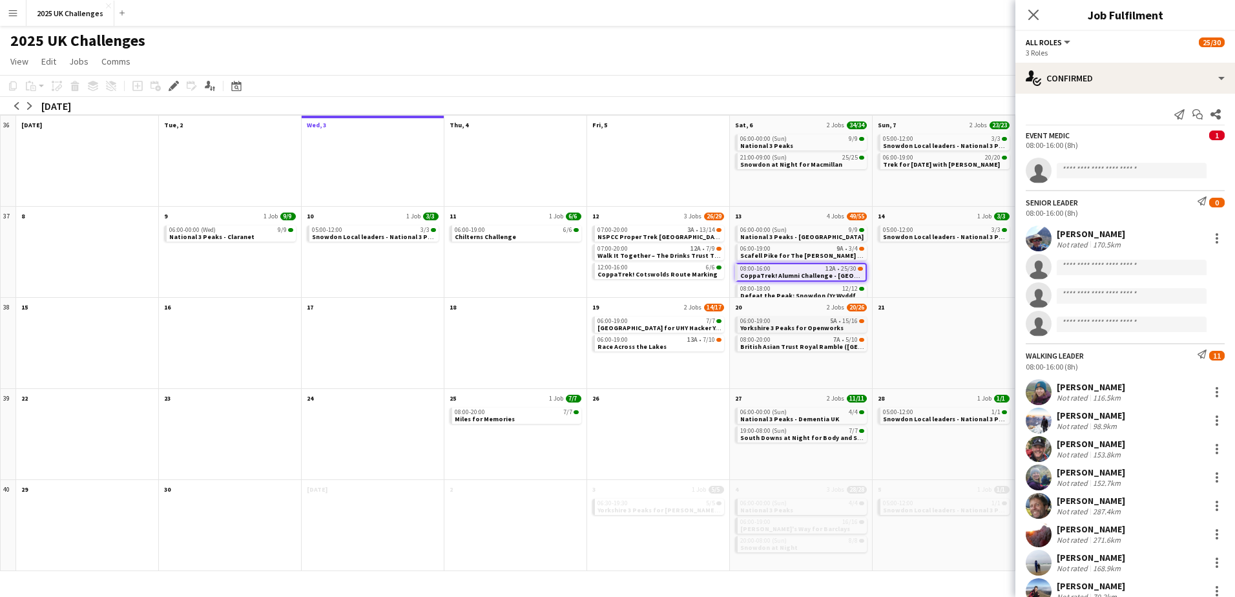
click at [768, 324] on span "Yorkshire 3 Peaks for Openworks" at bounding box center [791, 327] width 103 height 8
